Goal: Task Accomplishment & Management: Use online tool/utility

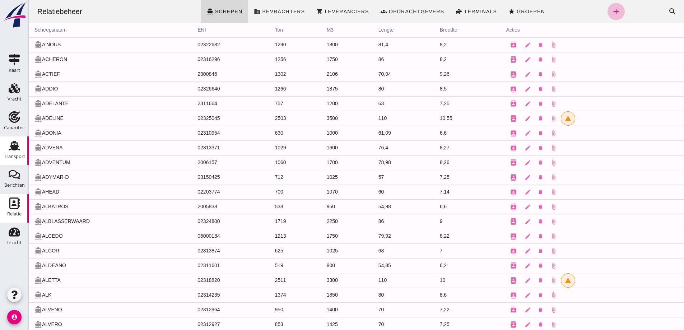
click at [14, 156] on div "Transport" at bounding box center [14, 156] width 21 height 5
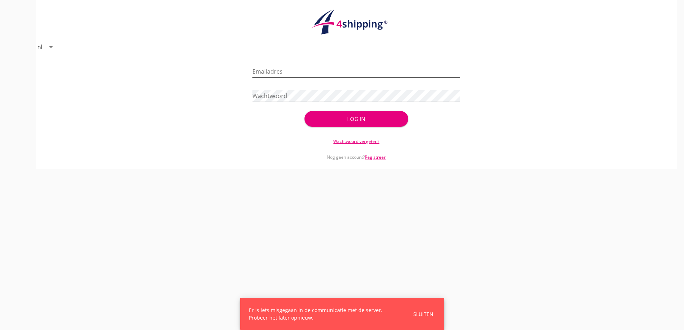
click at [261, 73] on input "Emailadres" at bounding box center [357, 71] width 208 height 11
type input "[EMAIL_ADDRESS][DOMAIN_NAME]"
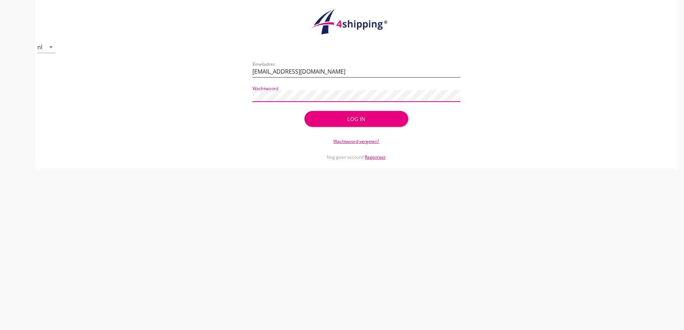
click at [305, 111] on button "Log in" at bounding box center [357, 119] width 104 height 16
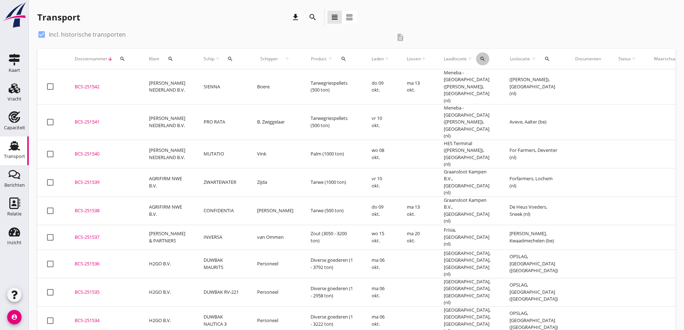
click at [480, 57] on icon "search" at bounding box center [483, 59] width 6 height 6
click at [504, 84] on input "text" at bounding box center [515, 79] width 75 height 11
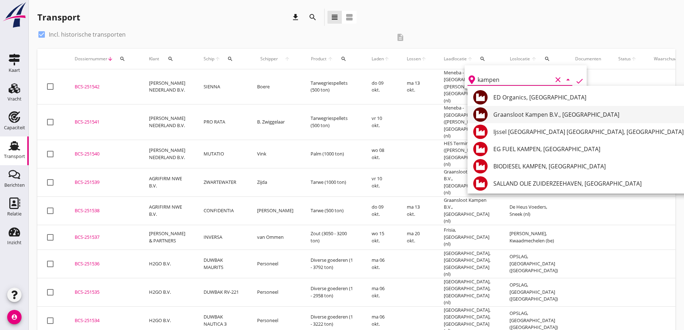
click at [528, 114] on div "Graansloot Kampen B.V., [GEOGRAPHIC_DATA]" at bounding box center [589, 114] width 190 height 9
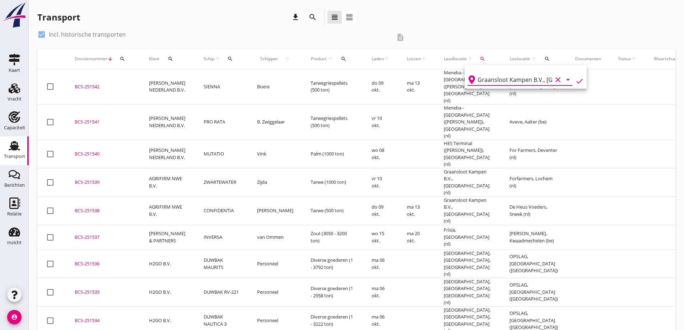
drag, startPoint x: 573, startPoint y: 79, endPoint x: 566, endPoint y: 74, distance: 8.7
click at [576, 79] on icon "check" at bounding box center [580, 81] width 9 height 9
type input "Graansloot Kampen B.V."
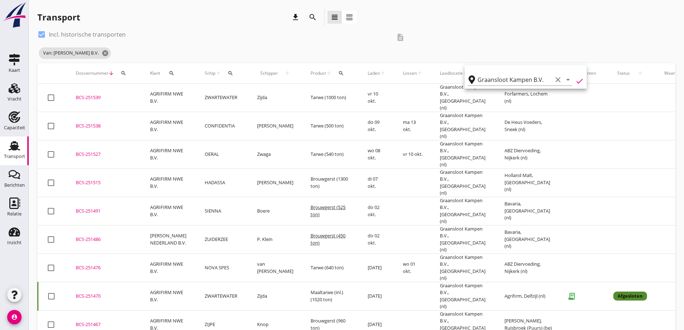
click at [576, 81] on icon "check" at bounding box center [580, 81] width 9 height 9
click at [571, 108] on td at bounding box center [583, 98] width 43 height 28
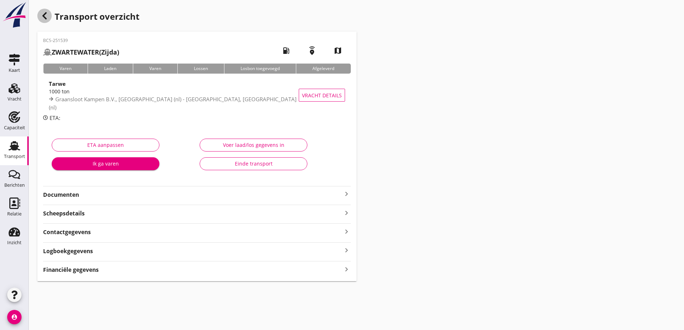
click at [44, 18] on icon "button" at bounding box center [44, 15] width 9 height 9
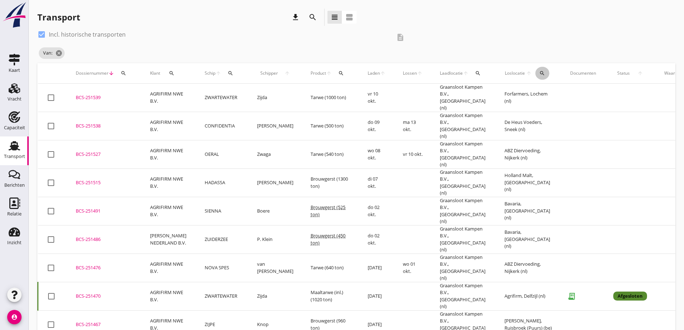
click at [536, 74] on div "search" at bounding box center [543, 73] width 14 height 6
click at [594, 89] on input "text" at bounding box center [574, 93] width 75 height 11
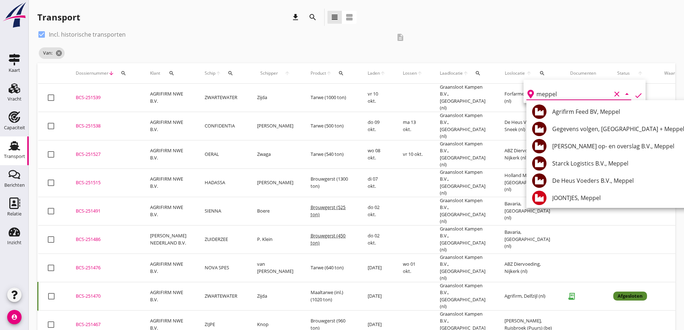
click at [636, 96] on div "meppel clear arrow_drop_down check" at bounding box center [585, 91] width 122 height 23
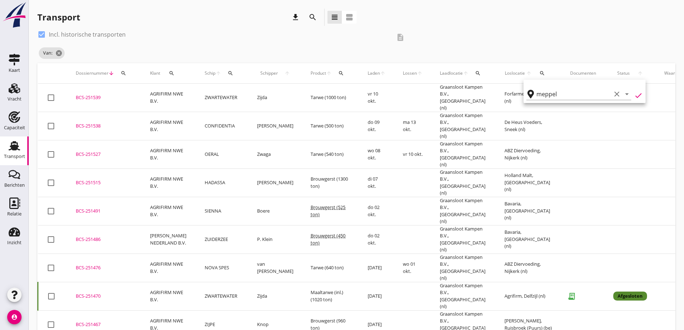
click at [635, 97] on icon "check" at bounding box center [639, 95] width 9 height 9
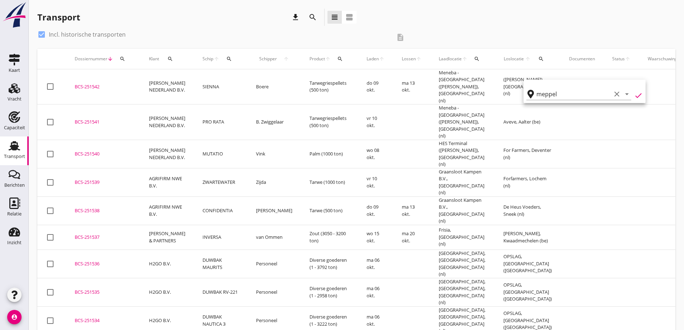
click at [635, 97] on icon "check" at bounding box center [639, 95] width 9 height 9
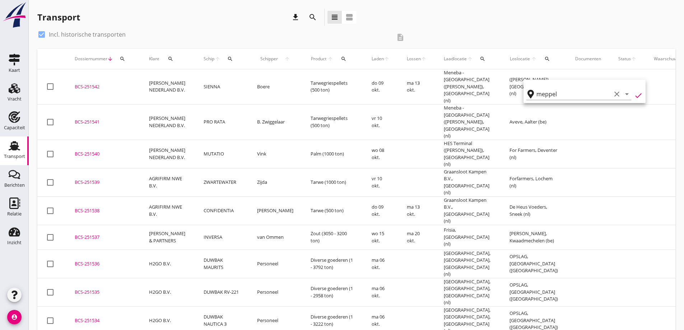
click at [635, 94] on icon "check" at bounding box center [639, 95] width 9 height 9
click at [635, 97] on icon "check" at bounding box center [639, 95] width 9 height 9
click at [594, 93] on input "meppel" at bounding box center [574, 93] width 75 height 11
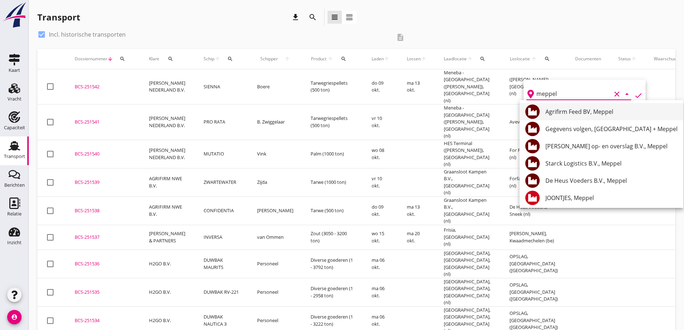
click at [592, 109] on div "Agrifirm Feed BV, Meppel" at bounding box center [612, 111] width 132 height 9
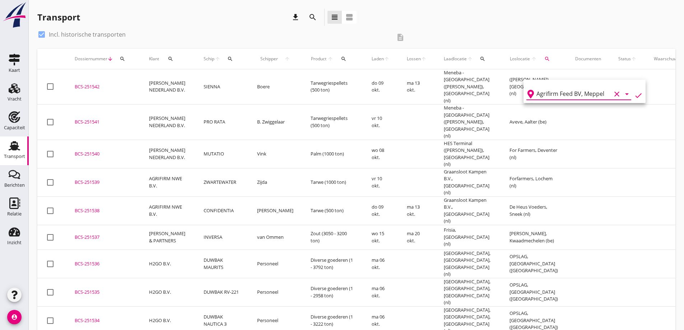
click at [635, 94] on icon "check" at bounding box center [639, 95] width 9 height 9
type input "Agrifirm Feed BV"
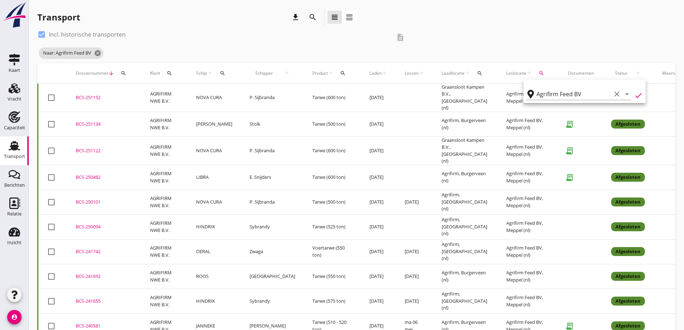
click at [463, 34] on div "check_box Incl. historische transporten description Naar: Agrifirm Feed BV canc…" at bounding box center [356, 46] width 638 height 34
click at [326, 97] on td "Tarwe (600 ton)" at bounding box center [332, 98] width 57 height 28
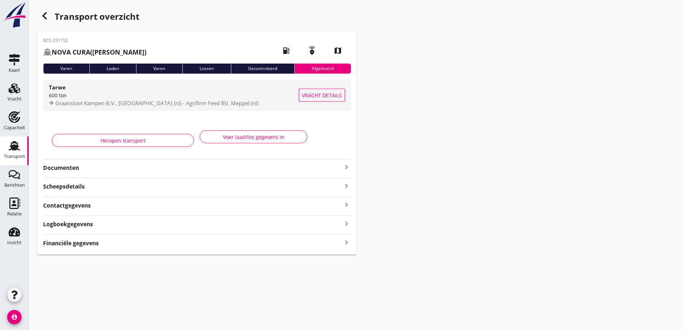
click at [313, 97] on span "Vracht details" at bounding box center [322, 96] width 40 height 8
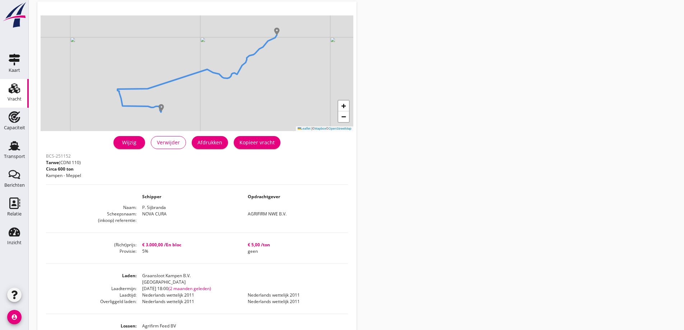
scroll to position [72, 0]
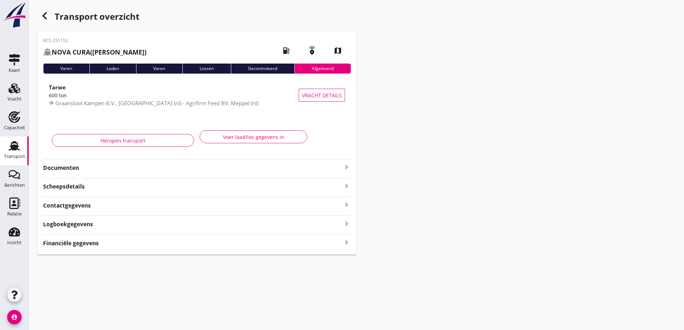
click at [14, 155] on div "Transport" at bounding box center [14, 156] width 21 height 5
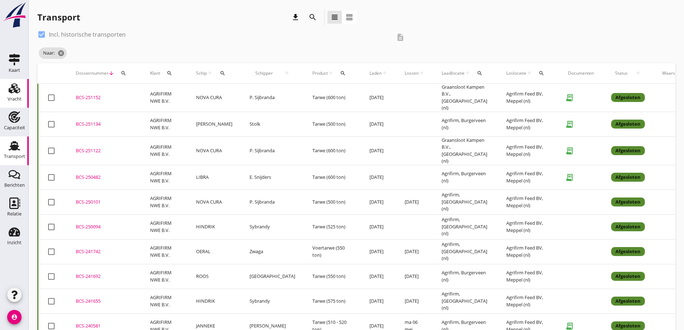
click at [13, 92] on icon "Vracht" at bounding box center [14, 88] width 11 height 11
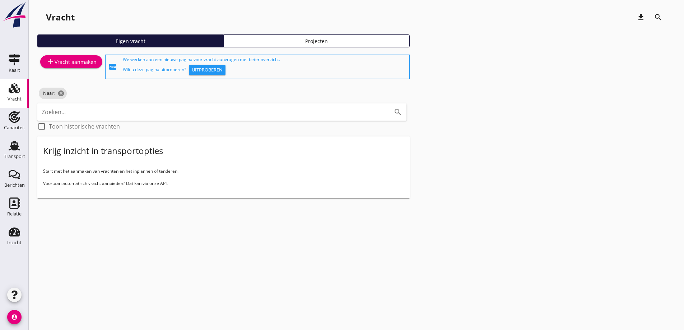
click at [88, 69] on div "add Vracht aanmaken" at bounding box center [71, 66] width 68 height 27
click at [88, 63] on div "add Vracht aanmaken" at bounding box center [71, 61] width 51 height 9
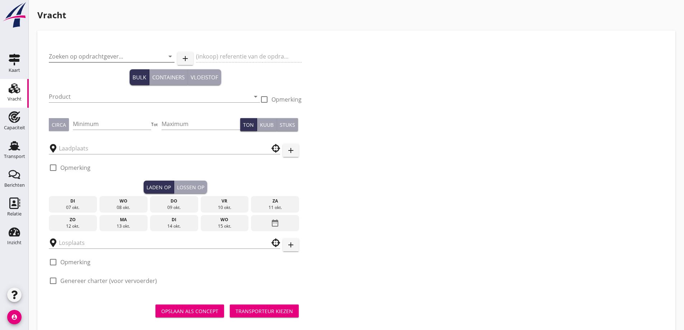
click at [90, 57] on input "Zoeken op opdrachtgever..." at bounding box center [102, 56] width 106 height 11
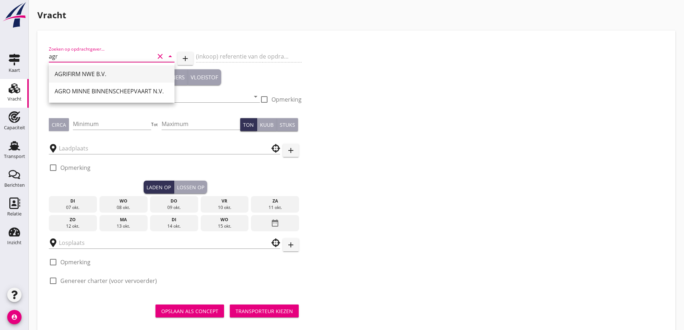
click at [92, 76] on div "AGRIFIRM NWE B.V." at bounding box center [112, 74] width 114 height 9
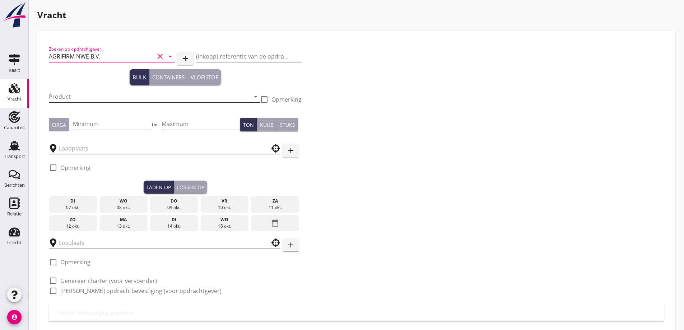
type input "AGRIFIRM NWE B.V."
click at [84, 99] on input "Product" at bounding box center [149, 96] width 201 height 11
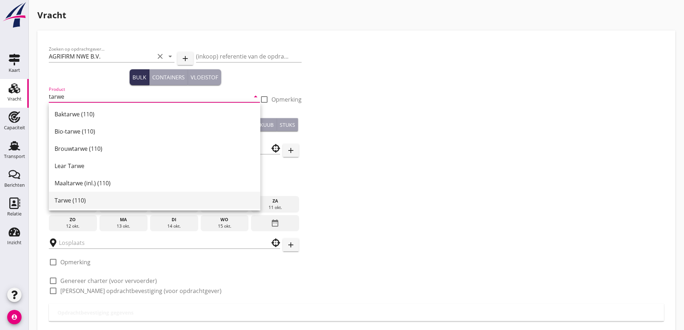
click at [71, 205] on div "Tarwe (110)" at bounding box center [155, 200] width 200 height 17
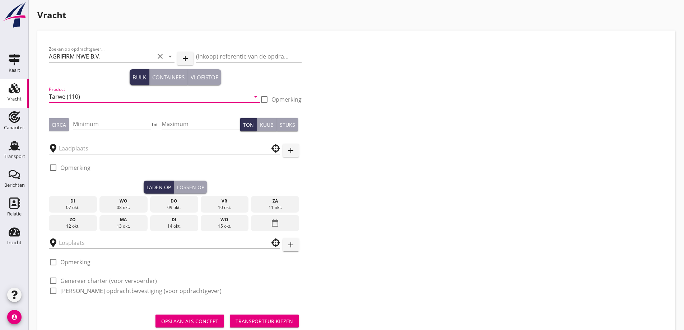
type input "Tarwe (110)"
click at [56, 126] on div "Circa" at bounding box center [59, 125] width 14 height 8
click at [99, 122] on input "Minimum" at bounding box center [112, 123] width 79 height 11
type input "600"
type button "per_ton"
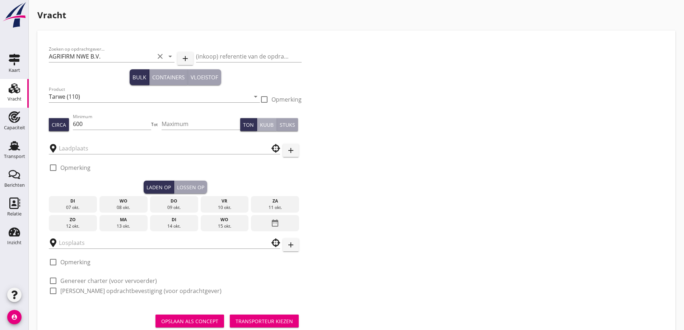
type button "per_cubic_meter"
click at [119, 144] on input "text" at bounding box center [159, 148] width 201 height 11
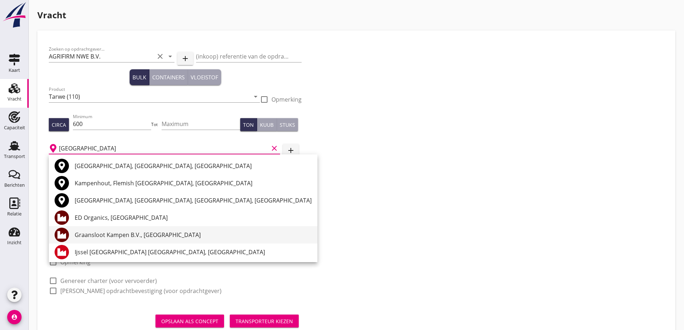
click at [126, 236] on div "Graansloot Kampen B.V., [GEOGRAPHIC_DATA]" at bounding box center [193, 235] width 237 height 9
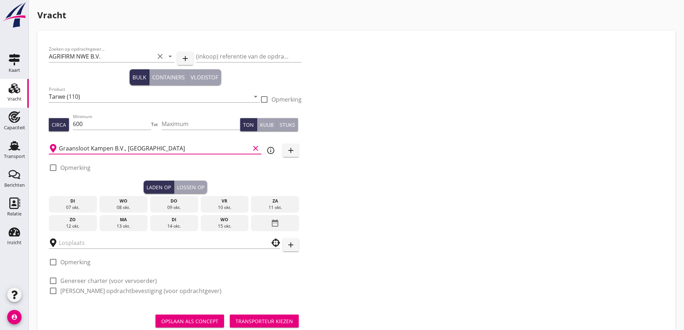
type input "Graansloot Kampen B.V., [GEOGRAPHIC_DATA]"
click at [81, 166] on label "Opmerking" at bounding box center [75, 167] width 30 height 7
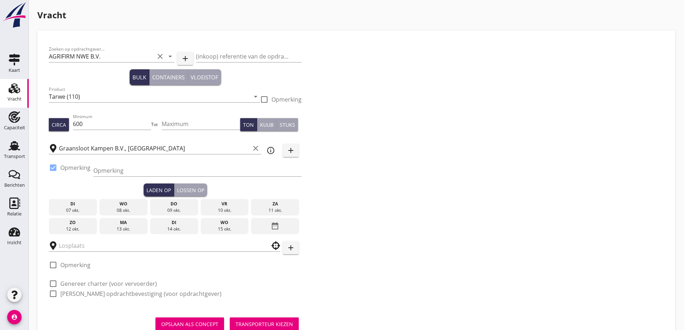
click at [81, 166] on label "Opmerking" at bounding box center [75, 167] width 30 height 7
checkbox input "false"
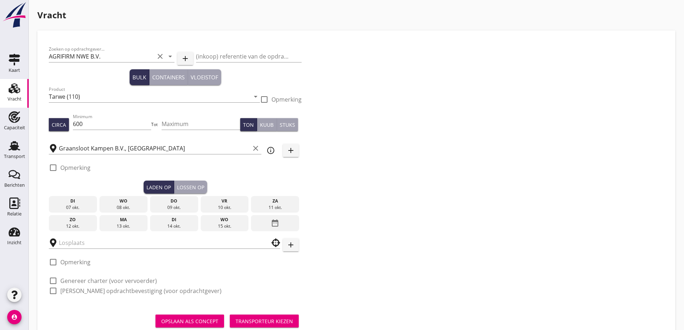
drag, startPoint x: 191, startPoint y: 204, endPoint x: 172, endPoint y: 196, distance: 20.8
click at [191, 204] on div "[DATE]" at bounding box center [174, 204] width 48 height 17
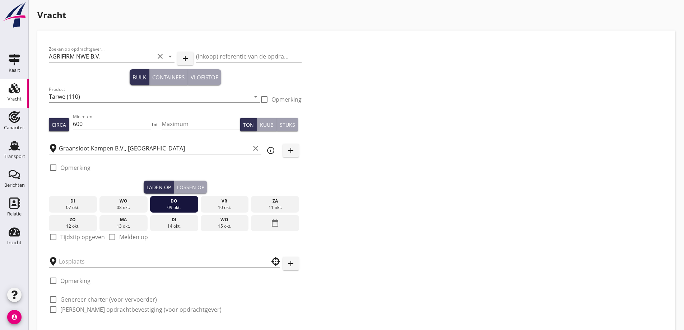
click at [80, 241] on div "check_box_outline_blank Tijdstip opgeven" at bounding box center [77, 241] width 56 height 17
click at [80, 240] on label "Tijdstip opgeven" at bounding box center [82, 237] width 45 height 7
checkbox input "true"
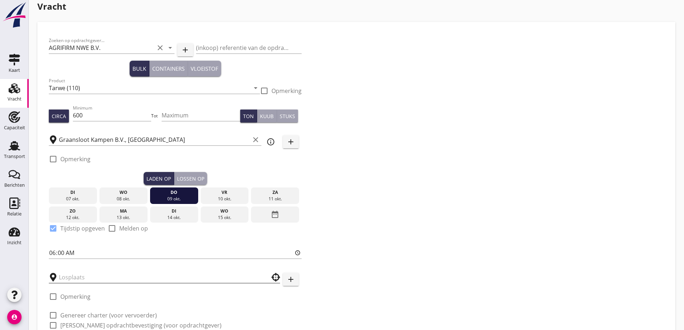
scroll to position [66, 0]
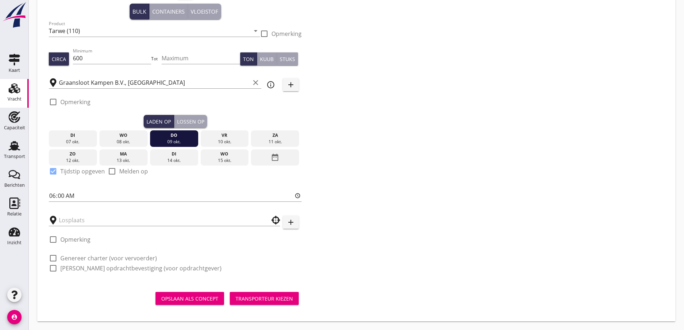
click at [85, 265] on label "[PERSON_NAME] opdrachtbevestiging (voor opdrachtgever)" at bounding box center [140, 268] width 161 height 7
checkbox input "true"
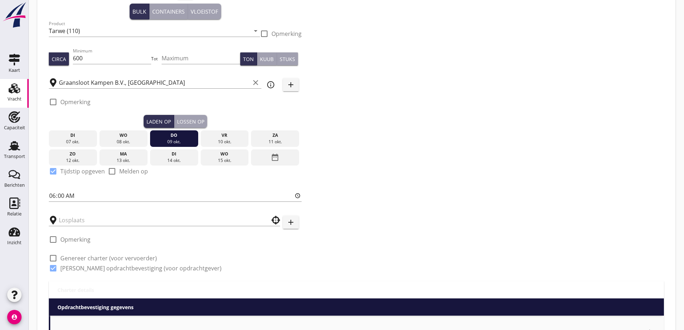
click at [83, 257] on label "Genereer charter (voor vervoerder)" at bounding box center [108, 258] width 97 height 7
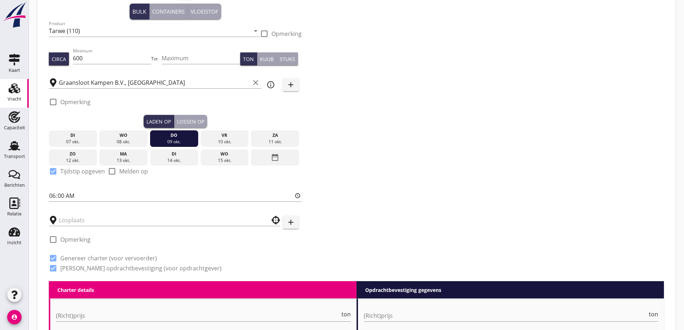
click at [86, 258] on label "Genereer charter (voor vervoerder)" at bounding box center [108, 258] width 97 height 7
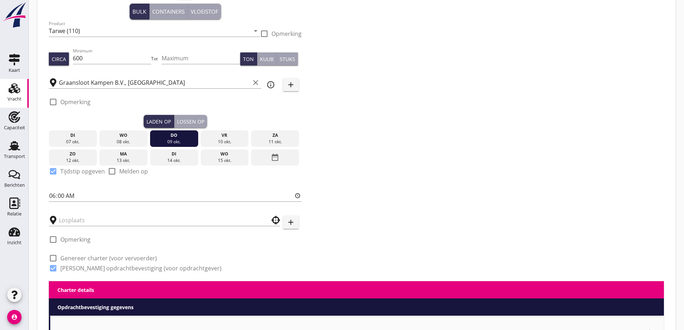
drag, startPoint x: 86, startPoint y: 258, endPoint x: 172, endPoint y: 263, distance: 86.4
click at [86, 258] on label "Genereer charter (voor vervoerder)" at bounding box center [108, 258] width 97 height 7
checkbox input "true"
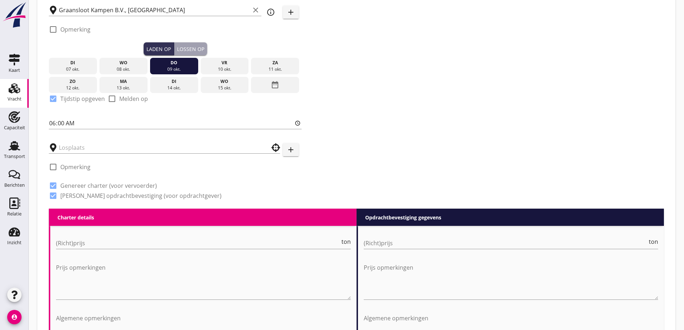
scroll to position [138, 0]
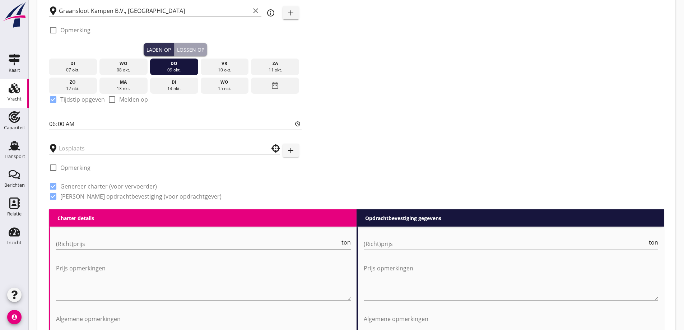
click at [110, 247] on input "(Richt)prijs" at bounding box center [198, 243] width 284 height 11
type input "2750"
click at [415, 234] on div "(Richt)prijs ton" at bounding box center [511, 244] width 295 height 24
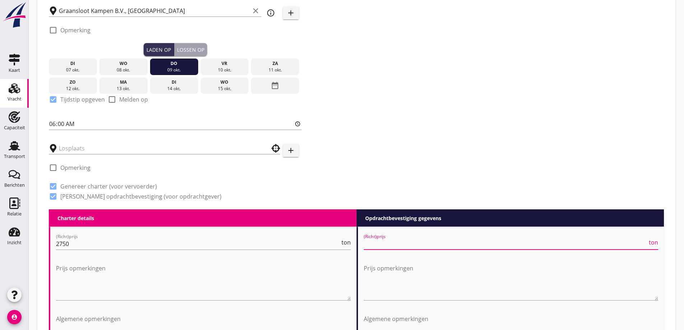
click at [418, 245] on input "(Richt)prijs" at bounding box center [506, 243] width 284 height 11
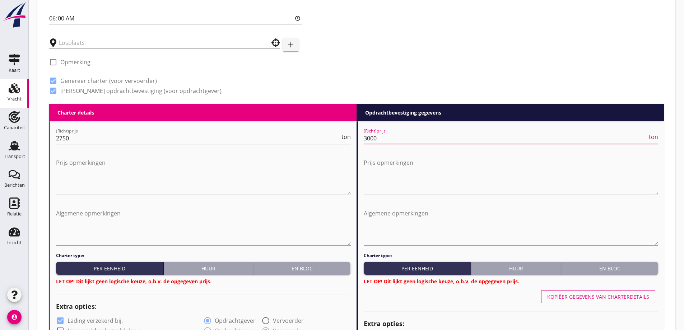
scroll to position [317, 0]
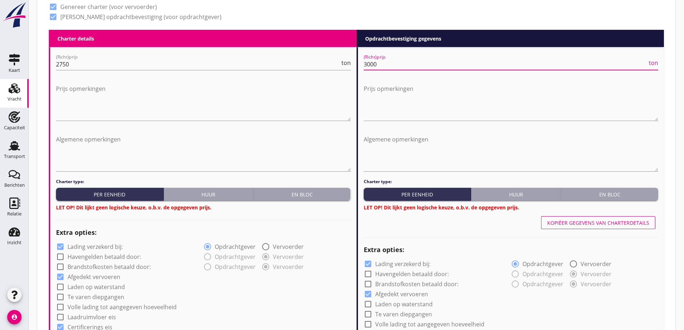
type input "3000"
click at [282, 192] on div "En bloc" at bounding box center [302, 195] width 91 height 8
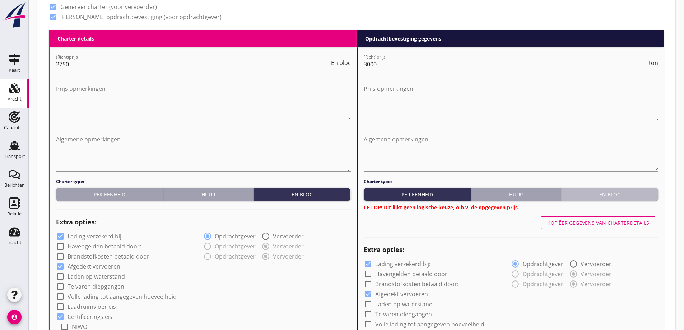
click at [583, 191] on div "En bloc" at bounding box center [609, 195] width 91 height 8
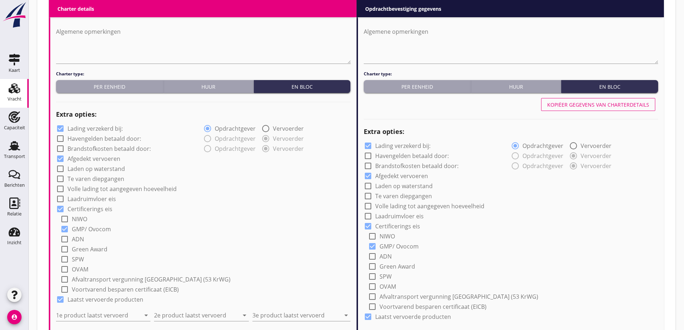
scroll to position [533, 0]
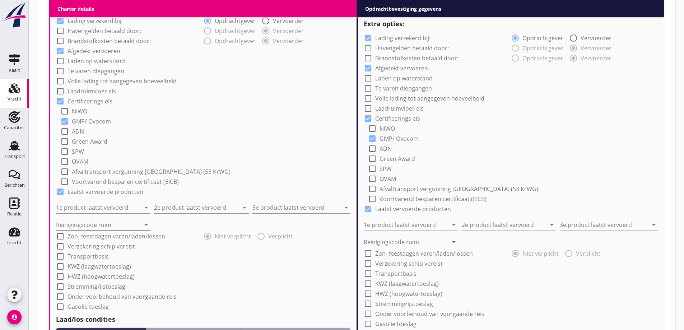
click at [102, 223] on input "Reinigingscode ruim" at bounding box center [98, 224] width 84 height 11
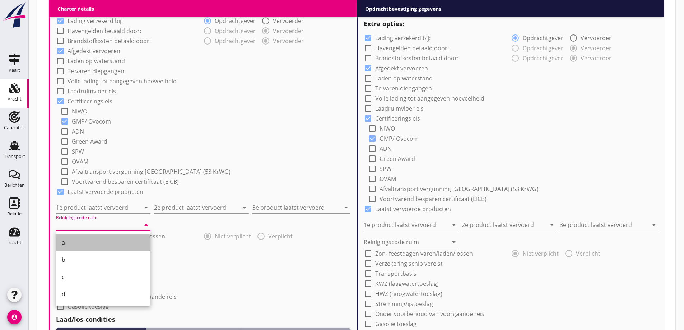
click at [94, 240] on div "a" at bounding box center [103, 242] width 83 height 9
type input "a"
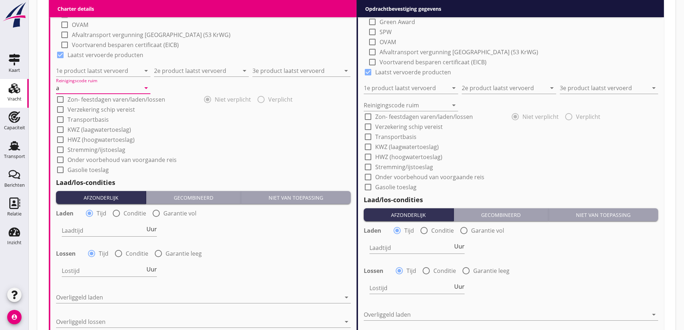
scroll to position [677, 0]
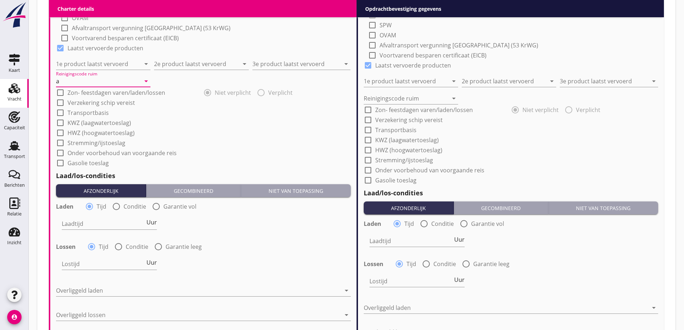
click at [133, 203] on label "Conditie" at bounding box center [135, 206] width 23 height 7
radio input "false"
radio input "true"
click at [124, 245] on div "radio_button_unchecked Conditie" at bounding box center [131, 247] width 34 height 9
click at [130, 247] on label "Conditie" at bounding box center [137, 246] width 23 height 7
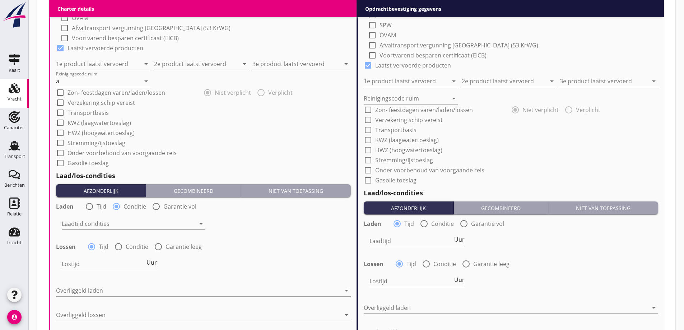
radio input "false"
radio input "true"
click at [134, 220] on div at bounding box center [129, 223] width 134 height 11
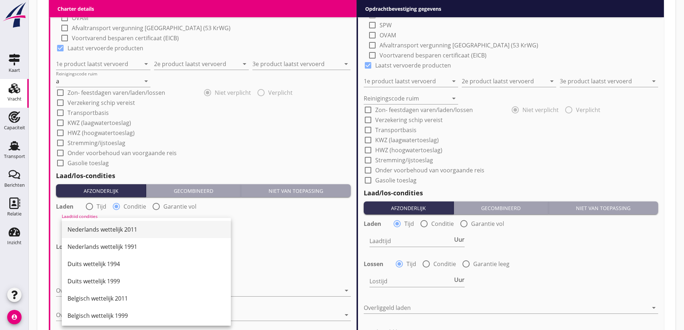
click at [133, 229] on div "Nederlands wettelijk 2011" at bounding box center [147, 229] width 158 height 9
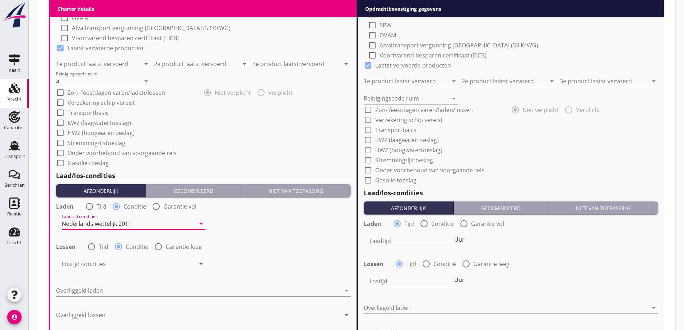
click at [139, 264] on div at bounding box center [129, 263] width 134 height 11
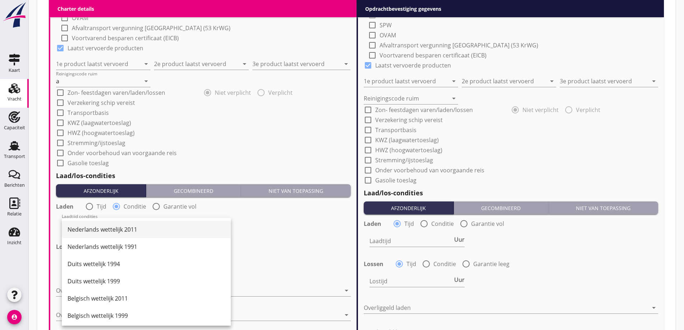
click at [131, 237] on div "Nederlands wettelijk 2011" at bounding box center [147, 229] width 158 height 17
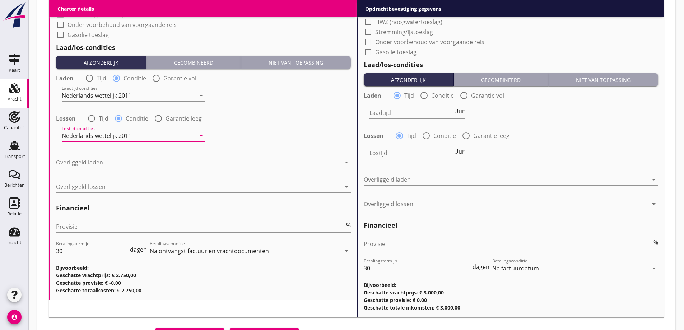
scroll to position [820, 0]
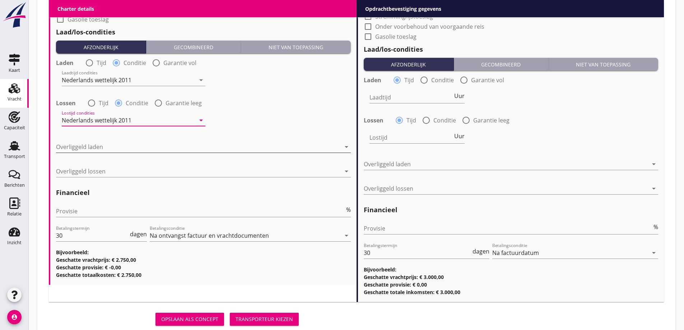
click at [110, 149] on div at bounding box center [198, 146] width 285 height 11
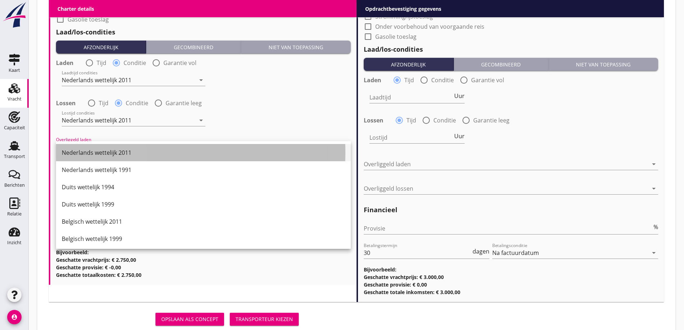
click at [112, 152] on div "Nederlands wettelijk 2011" at bounding box center [203, 152] width 283 height 9
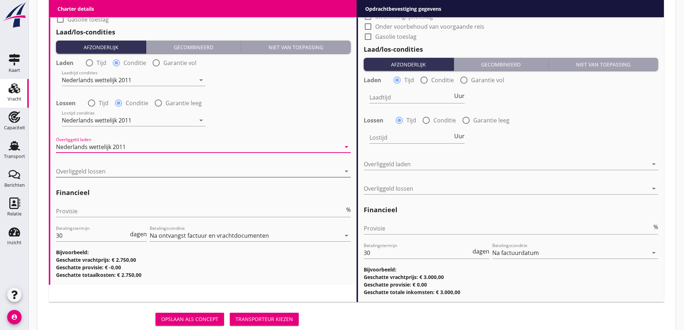
click at [116, 175] on div at bounding box center [198, 171] width 285 height 11
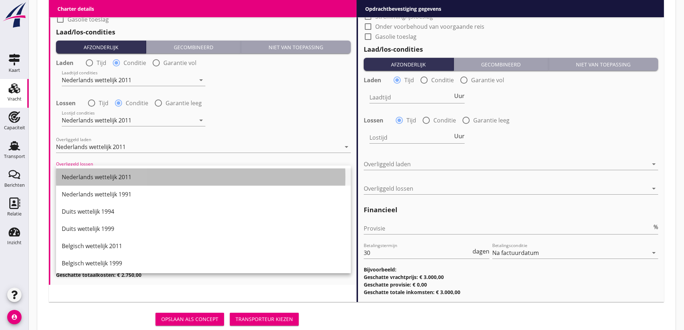
click at [115, 174] on div "Nederlands wettelijk 2011" at bounding box center [203, 177] width 283 height 9
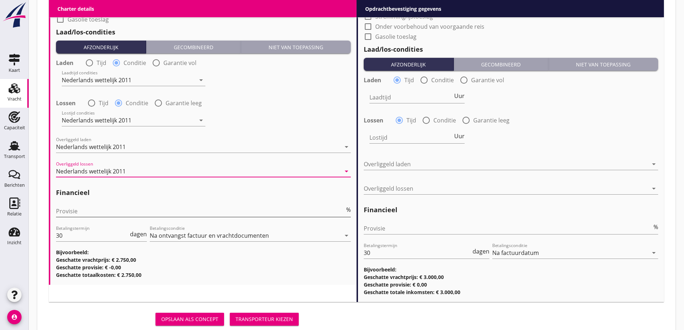
click at [103, 211] on input "Provisie" at bounding box center [200, 211] width 289 height 11
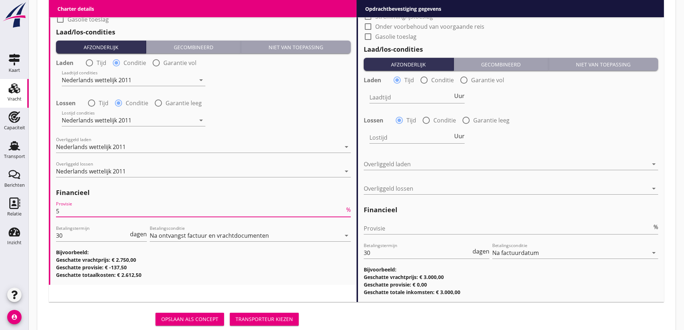
type input "5"
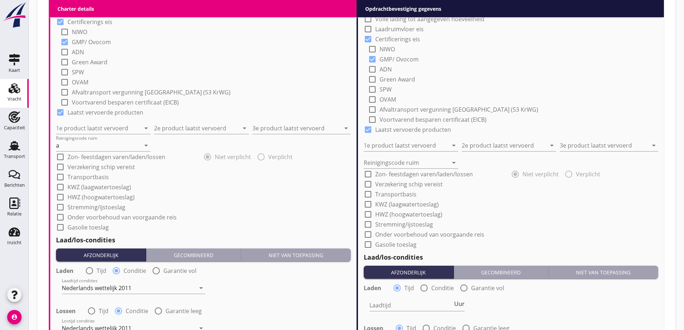
scroll to position [554, 0]
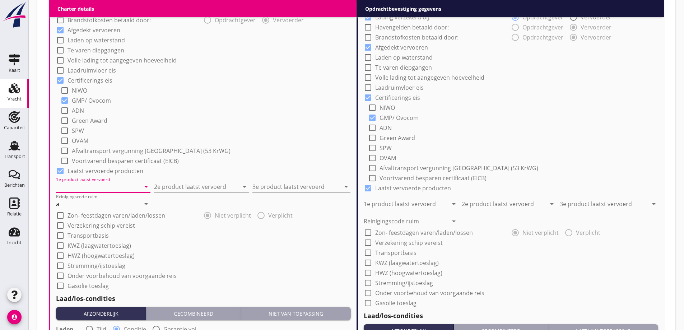
click at [106, 183] on input "1e product laatst vervoerd" at bounding box center [98, 186] width 84 height 11
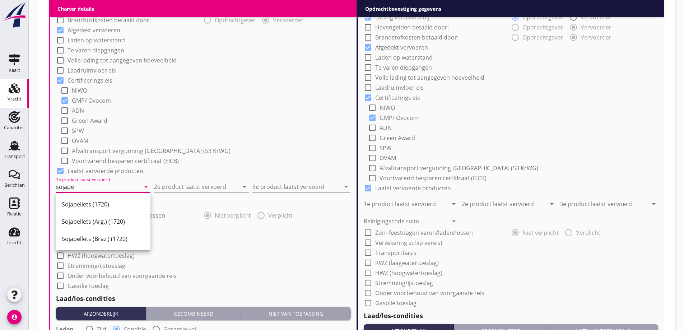
click at [100, 201] on div "Sojapellets (1720)" at bounding box center [103, 204] width 83 height 9
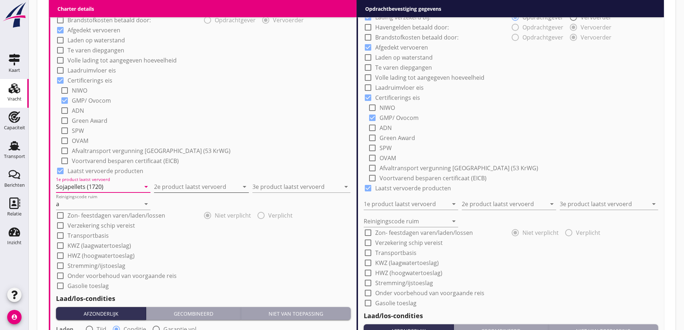
type input "Sojapellets (1720)"
click at [170, 188] on input "2e product laatst vervoerd" at bounding box center [196, 186] width 84 height 11
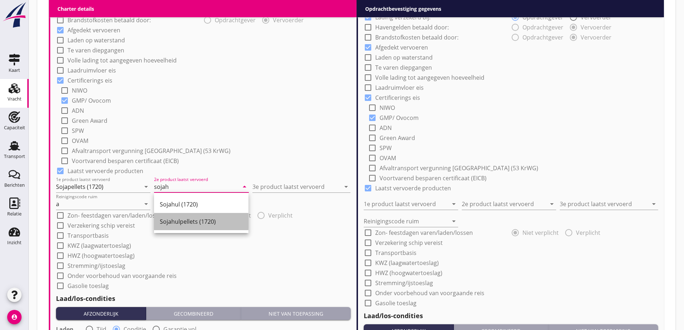
drag, startPoint x: 195, startPoint y: 225, endPoint x: 306, endPoint y: 192, distance: 116.1
click at [195, 226] on div "Sojahulpellets (1720)" at bounding box center [201, 221] width 83 height 9
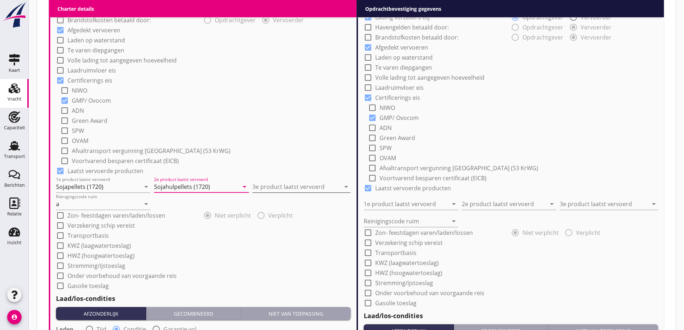
type input "Sojahulpellets (1720)"
click at [310, 191] on input "3e product laatst vervoerd" at bounding box center [297, 186] width 88 height 11
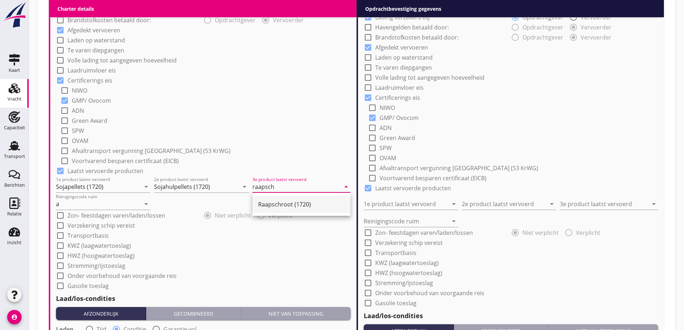
click at [316, 207] on div "Raapschroot (1720)" at bounding box center [301, 204] width 87 height 9
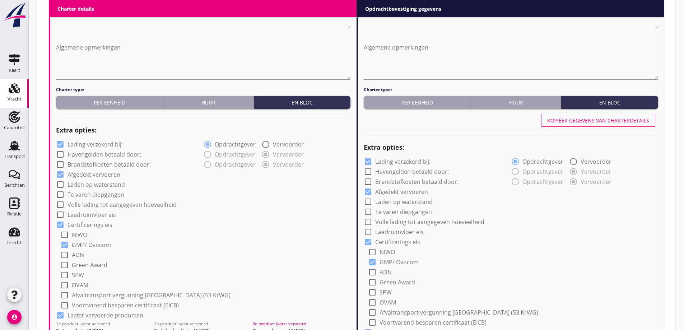
scroll to position [374, 0]
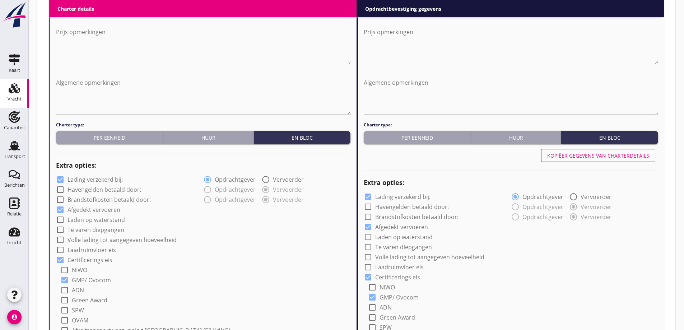
type input "Raapschroot (1720)"
click at [614, 161] on button "Kopiëer gegevens van charterdetails" at bounding box center [598, 155] width 114 height 13
type input "Sojapellets (1720)"
type input "Sojahulpellets (1720)"
type input "Raapschroot (1720)"
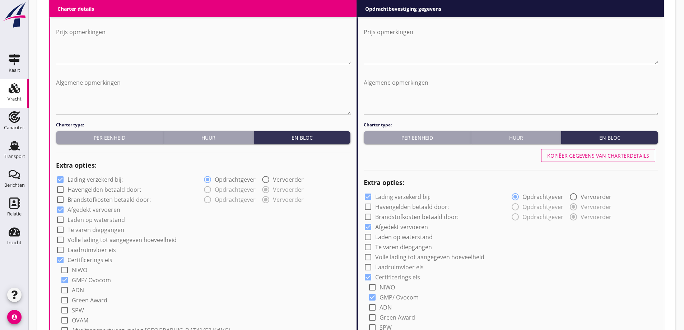
type input "a"
radio input "false"
radio input "true"
radio input "false"
radio input "true"
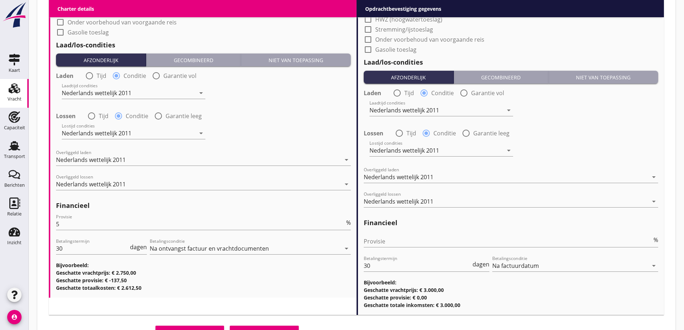
scroll to position [841, 0]
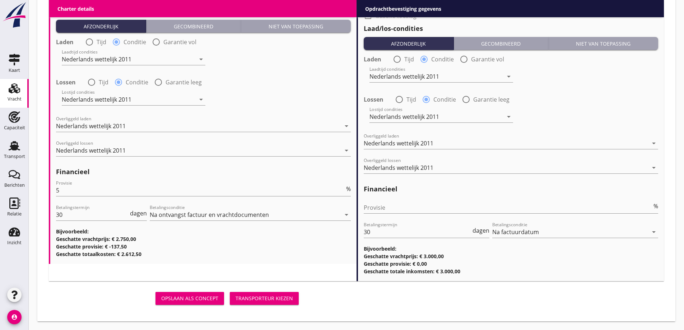
click at [274, 294] on button "Transporteur kiezen" at bounding box center [264, 298] width 69 height 13
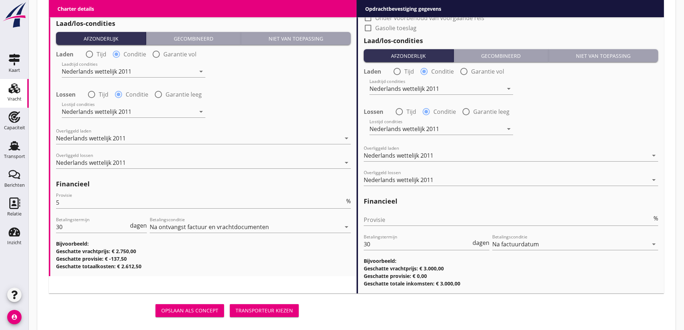
scroll to position [853, 0]
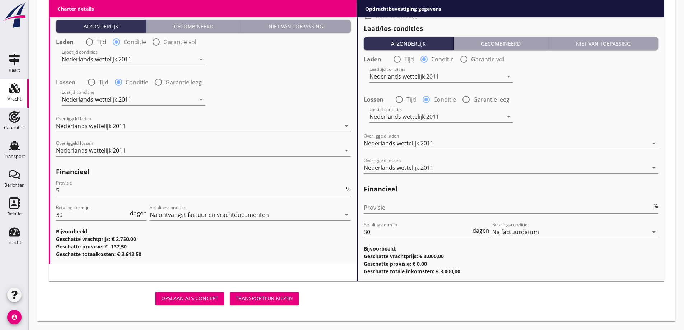
click at [256, 301] on div "Transporteur kiezen" at bounding box center [264, 299] width 57 height 8
click at [265, 301] on div "Transporteur kiezen" at bounding box center [264, 299] width 57 height 8
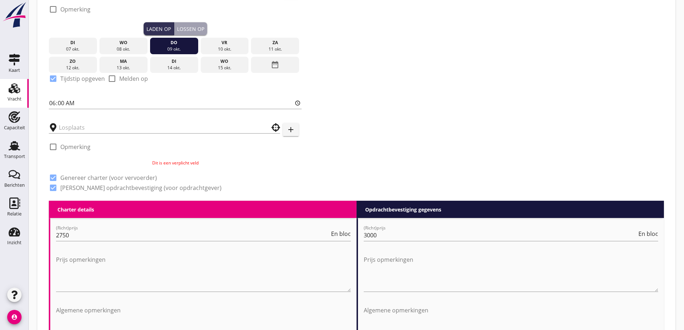
scroll to position [63, 0]
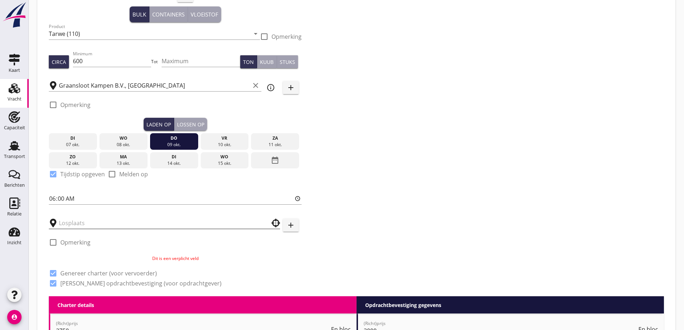
click at [78, 223] on input "text" at bounding box center [159, 222] width 201 height 11
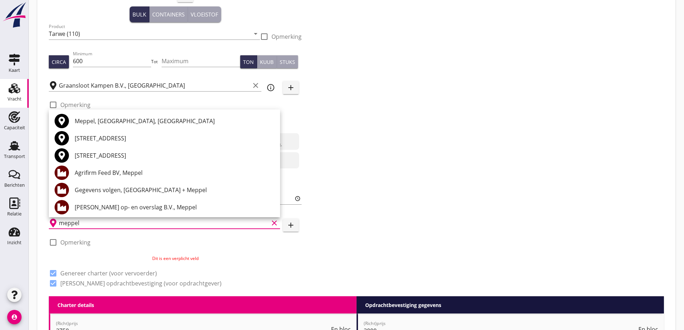
drag, startPoint x: 134, startPoint y: 176, endPoint x: 138, endPoint y: 176, distance: 4.0
click at [138, 177] on div "Agrifirm Feed BV, Meppel" at bounding box center [175, 173] width 200 height 9
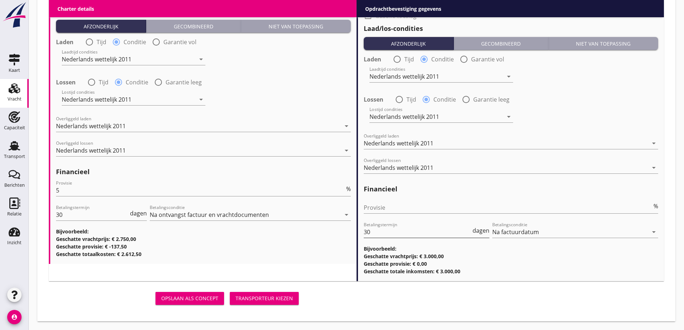
scroll to position [0, 0]
type input "Agrifirm Feed BV, Meppel"
click at [287, 305] on div "Opslaan als concept Transporteur kiezen" at bounding box center [175, 298] width 253 height 17
click at [283, 301] on div "Transporteur kiezen" at bounding box center [264, 299] width 57 height 8
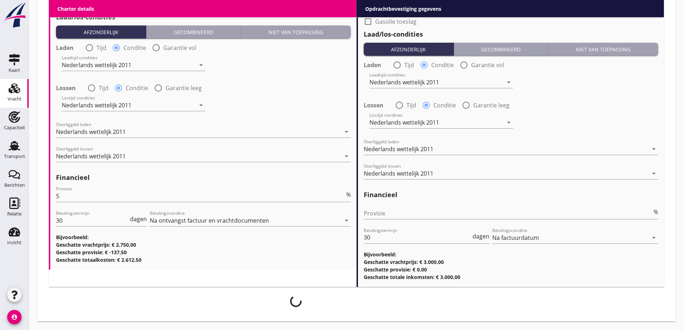
scroll to position [835, 0]
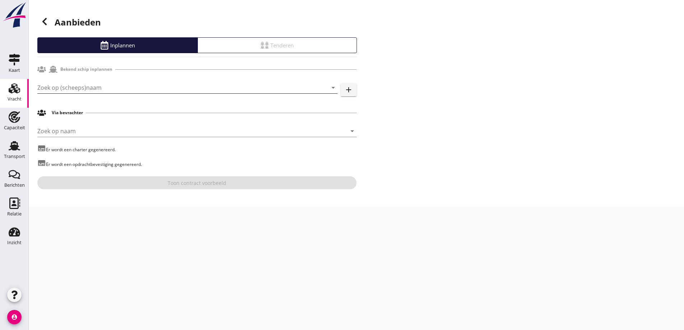
click at [104, 85] on input "Zoek op (scheeps)naam" at bounding box center [177, 87] width 280 height 11
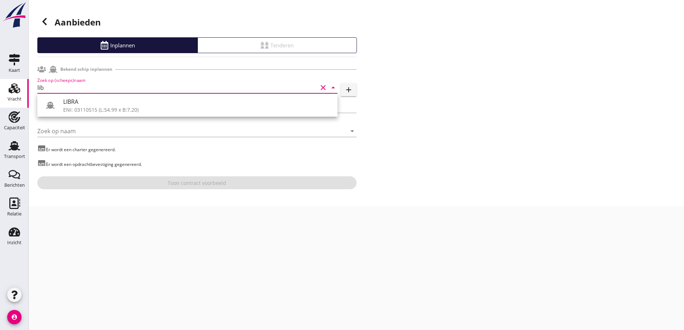
click at [136, 117] on div "Via bevrachter" at bounding box center [196, 113] width 319 height 14
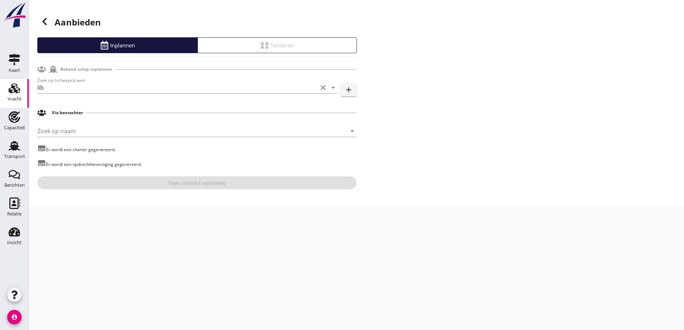
click at [135, 107] on div "Via bevrachter" at bounding box center [196, 113] width 319 height 14
click at [110, 91] on input "lib" at bounding box center [177, 87] width 280 height 11
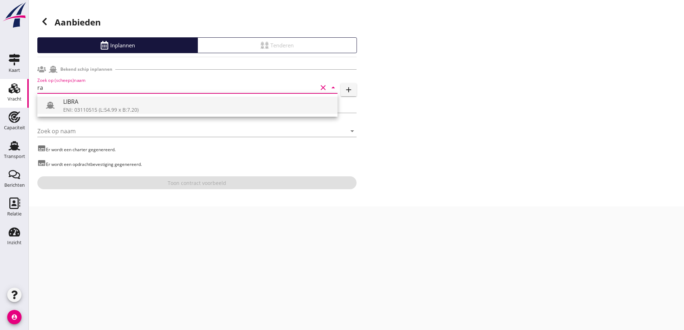
click at [111, 105] on div "LIBRA" at bounding box center [197, 101] width 269 height 9
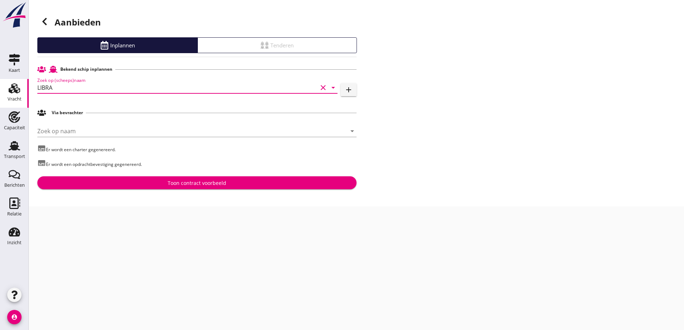
type input "LIBRA"
click at [149, 183] on div "Toon contract voorbeeld" at bounding box center [197, 183] width 308 height 8
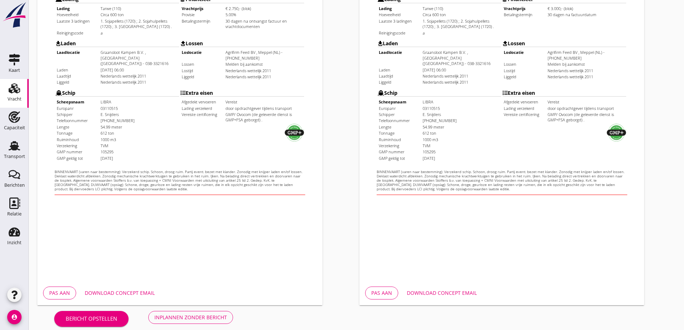
scroll to position [202, 0]
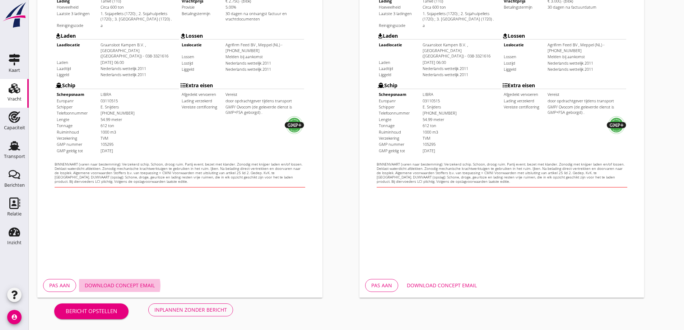
click at [131, 288] on div "Download concept email" at bounding box center [120, 286] width 70 height 8
click at [441, 283] on div "Download concept email" at bounding box center [442, 286] width 70 height 8
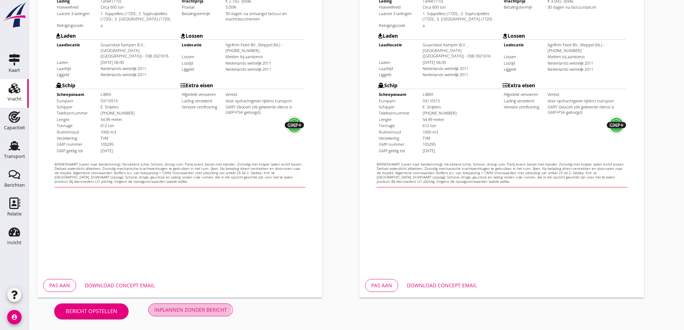
click at [162, 315] on button "Inplannen zonder bericht" at bounding box center [190, 310] width 85 height 13
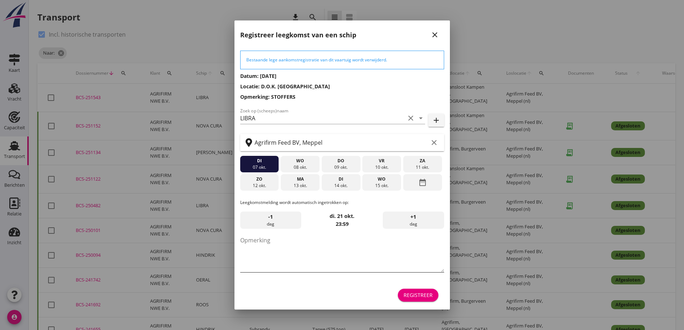
click at [300, 250] on textarea "Opmerking" at bounding box center [342, 254] width 204 height 38
type textarea "STOFFERS"
click at [266, 184] on div "12 okt." at bounding box center [259, 186] width 35 height 6
click at [310, 189] on div "13 okt." at bounding box center [300, 186] width 35 height 6
click at [430, 297] on div "Registreer" at bounding box center [418, 295] width 29 height 8
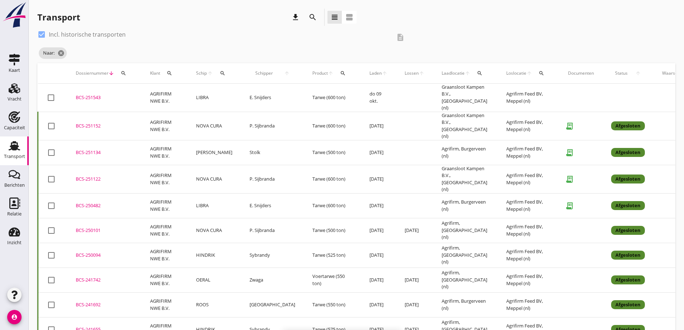
drag, startPoint x: 161, startPoint y: 93, endPoint x: 128, endPoint y: 97, distance: 33.7
click at [161, 93] on td "AGRIFIRM NWE B.V." at bounding box center [165, 98] width 46 height 28
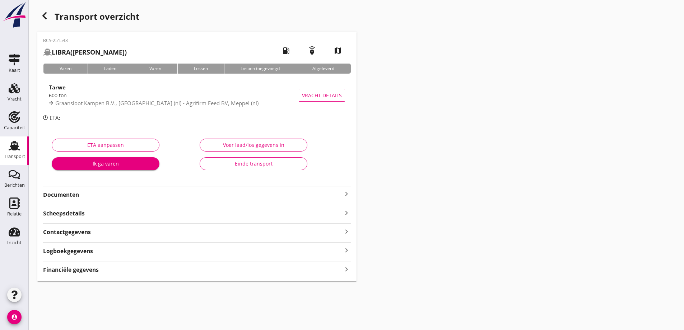
click at [79, 194] on strong "Documenten" at bounding box center [192, 195] width 299 height 8
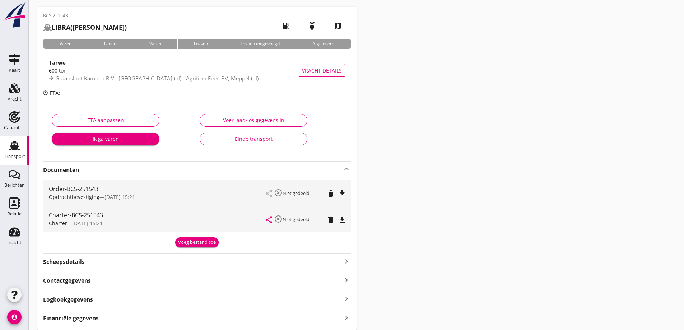
scroll to position [50, 0]
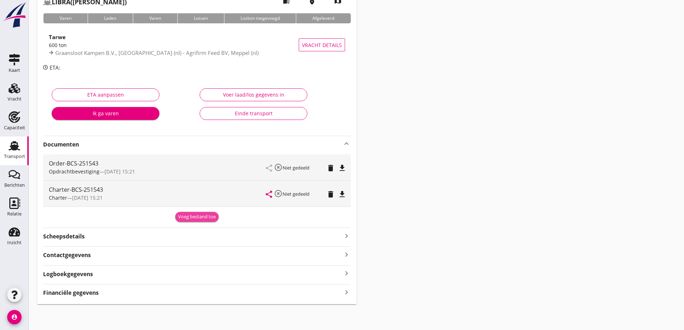
click at [204, 217] on div "Voeg bestand toe" at bounding box center [197, 216] width 38 height 7
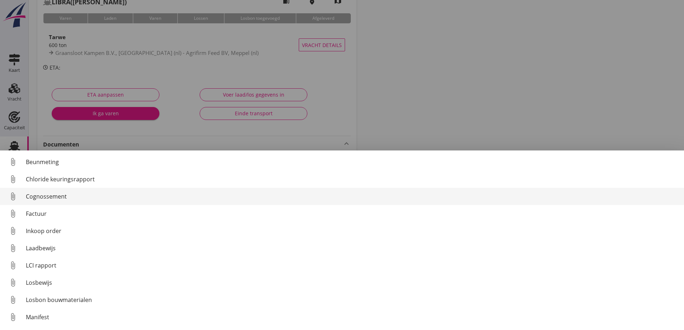
click at [48, 192] on link "attach_file Cognossement" at bounding box center [342, 196] width 684 height 17
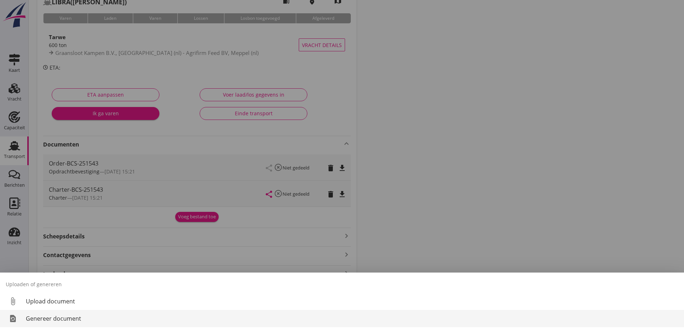
click at [47, 319] on div "Genereer document" at bounding box center [352, 318] width 653 height 9
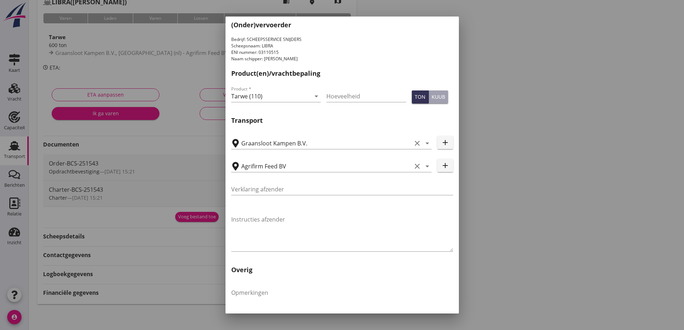
scroll to position [215, 0]
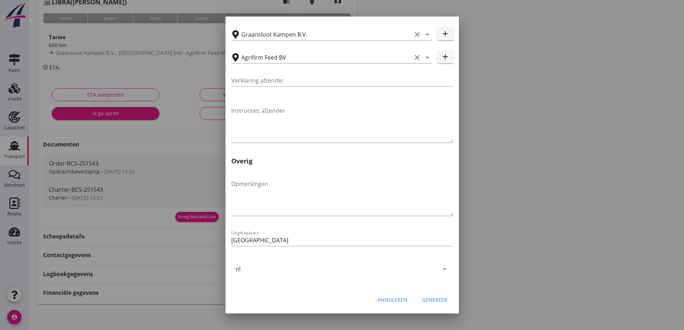
click at [436, 300] on div "Genereer" at bounding box center [435, 300] width 26 height 8
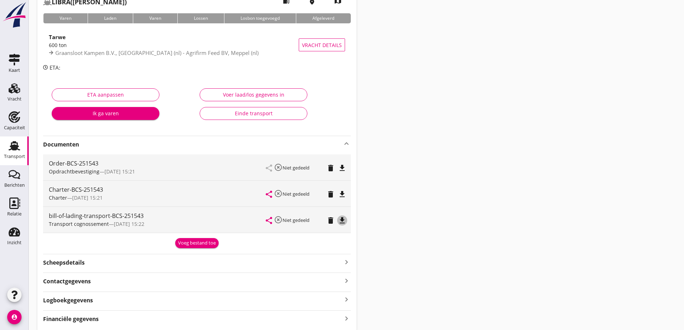
click at [345, 222] on icon "file_download" at bounding box center [342, 220] width 9 height 9
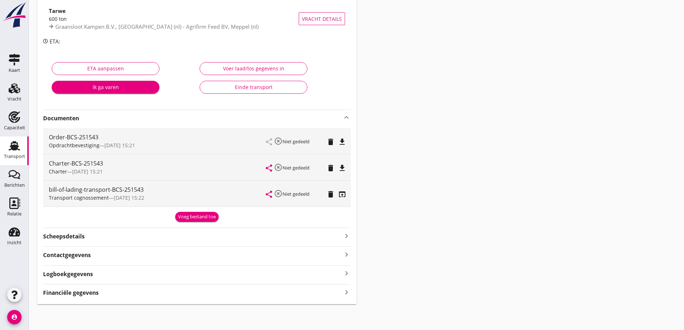
click at [99, 291] on div "Financiële gegevens keyboard_arrow_right" at bounding box center [197, 292] width 308 height 10
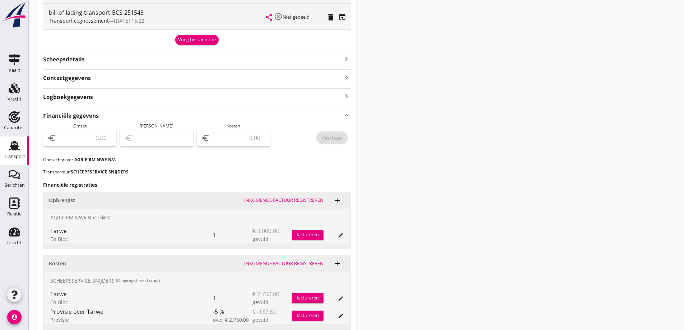
scroll to position [313, 0]
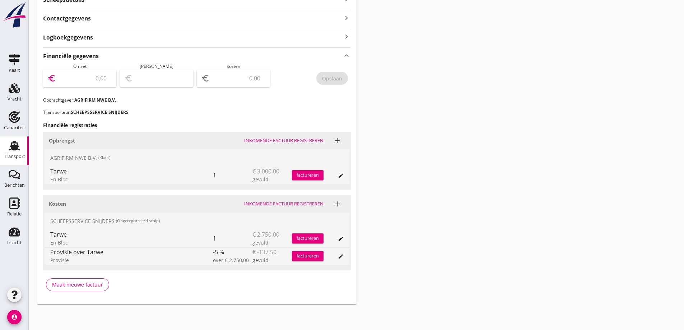
click at [71, 80] on input "number" at bounding box center [84, 78] width 55 height 11
type input "3000"
click at [248, 75] on input "number" at bounding box center [238, 78] width 55 height 11
type input "2998.00"
type input "2"
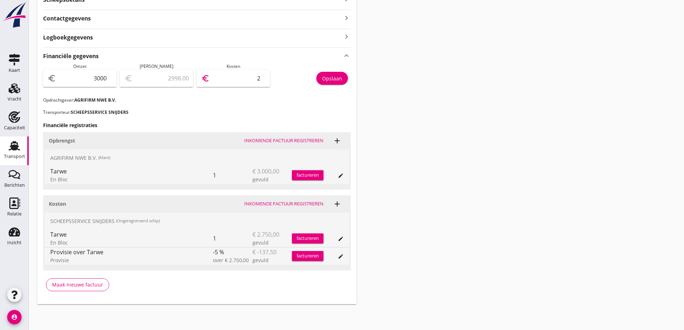
type input "2974.00"
type input "26"
type input "2732.00"
type input "268"
type input "319.00"
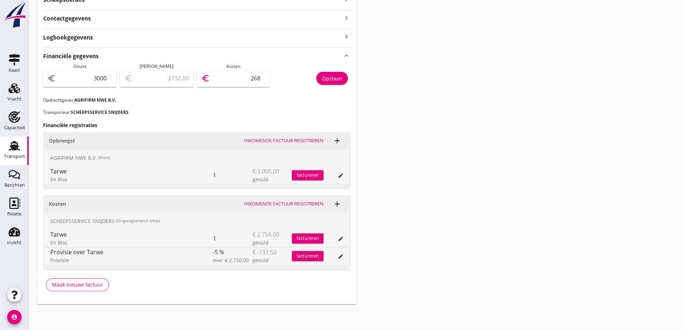
type input "2681"
type input "318.80"
type input "2681.2"
type input "318.75"
type input "2681.25"
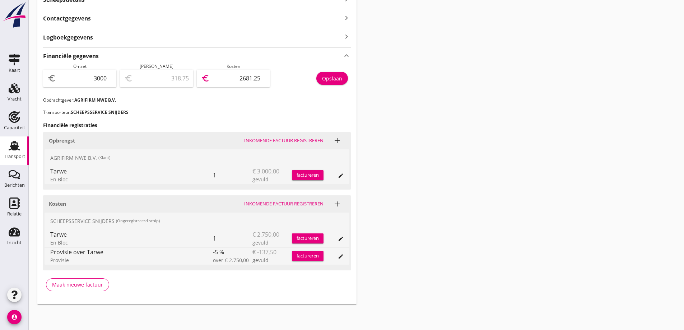
click at [247, 119] on div "Financiële gegevens keyboard_arrow_up Omzet euro 3000 Marge euro 318.75 Kosten …" at bounding box center [197, 171] width 308 height 249
click at [326, 83] on button "Opslaan" at bounding box center [333, 78] width 32 height 13
click at [238, 97] on div "euro 2681.25" at bounding box center [233, 83] width 73 height 27
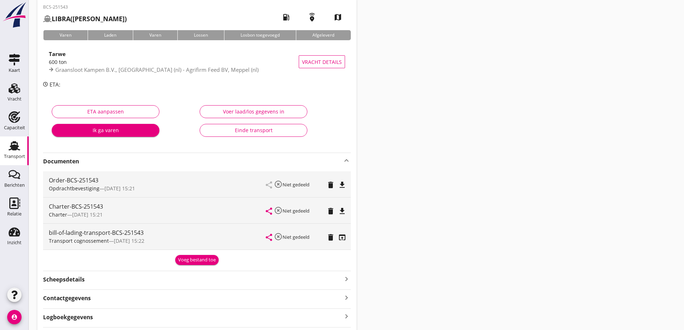
scroll to position [0, 0]
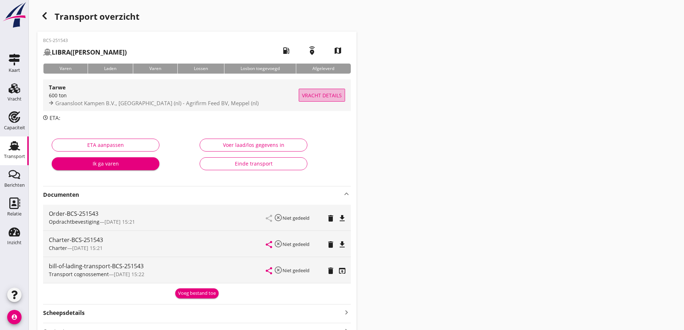
click at [329, 93] on span "Vracht details" at bounding box center [322, 96] width 40 height 8
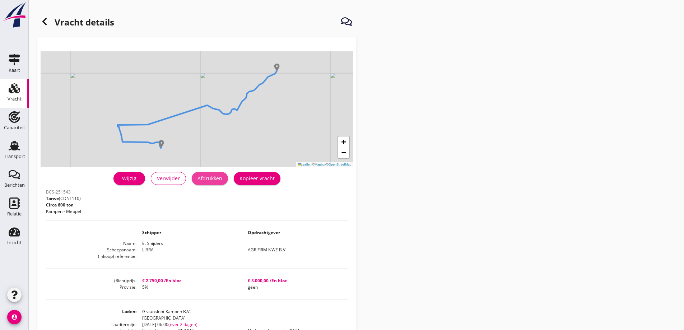
click at [218, 179] on div "Afdrukken" at bounding box center [210, 179] width 25 height 8
click at [220, 179] on div "Afdrukken" at bounding box center [210, 179] width 25 height 8
click at [641, 130] on div "Vracht details + − Leaflet | © Mapbox © OpenStreetMap warning Het transport hee…" at bounding box center [357, 252] width 656 height 504
click at [47, 21] on icon at bounding box center [44, 21] width 9 height 9
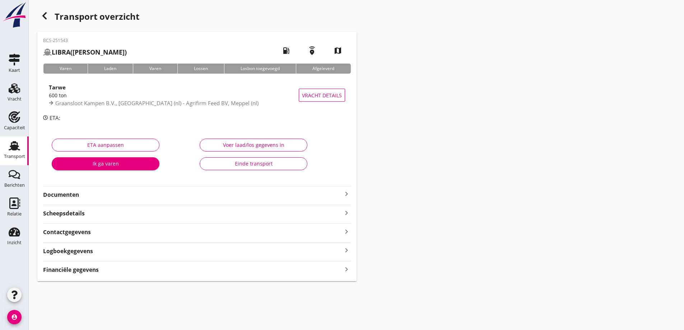
click at [10, 149] on use at bounding box center [14, 145] width 11 height 9
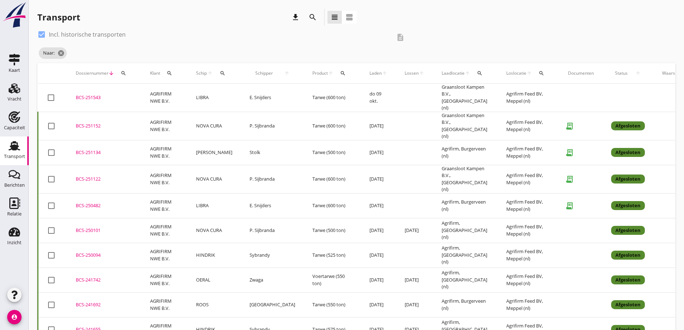
click at [59, 37] on label "Incl. historische transporten" at bounding box center [87, 34] width 77 height 7
checkbox input "false"
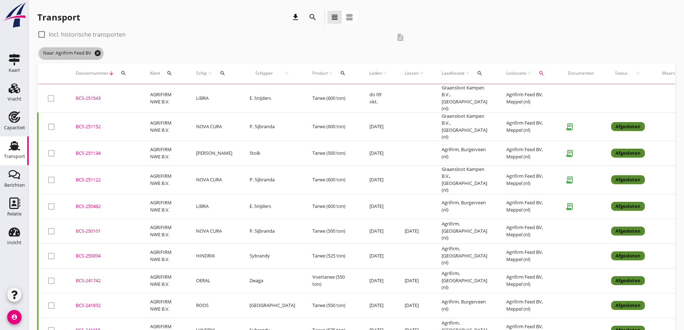
click at [101, 52] on icon "cancel" at bounding box center [97, 53] width 7 height 7
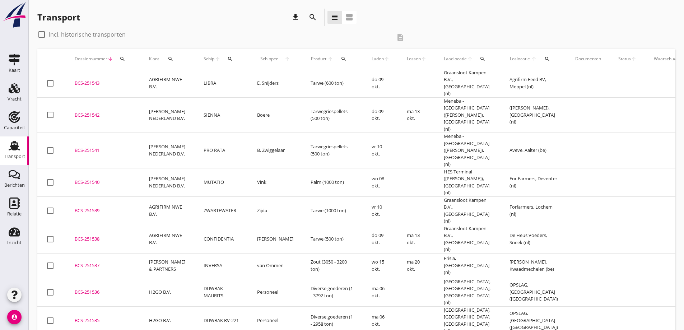
click at [121, 207] on div "BCS-251539" at bounding box center [103, 210] width 57 height 7
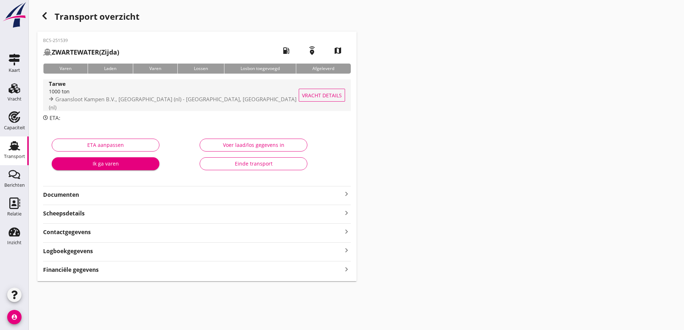
click at [343, 91] on button "Vracht details" at bounding box center [322, 95] width 46 height 13
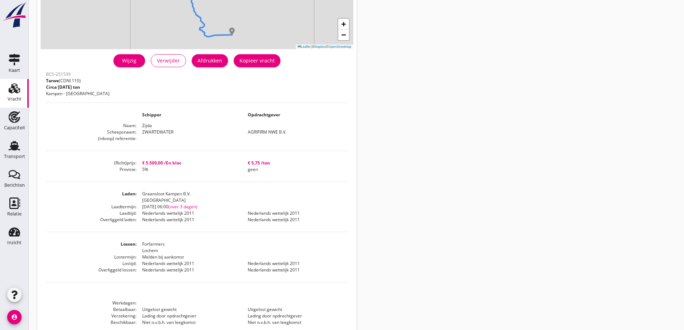
scroll to position [1, 0]
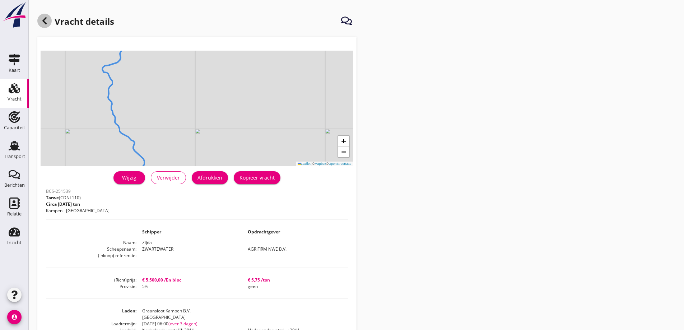
click at [47, 18] on icon at bounding box center [44, 21] width 9 height 9
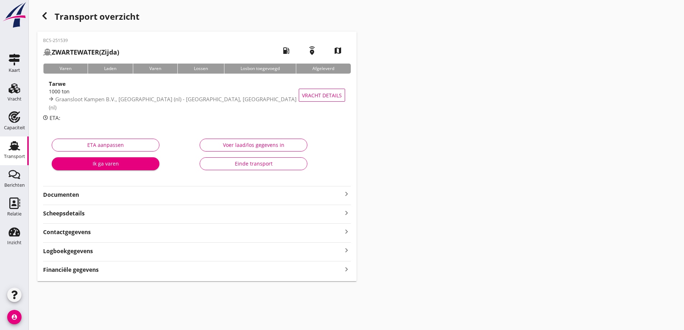
click at [103, 282] on div "Transport overzicht BCS-251539 ZWARTEWATER (Zijda) local_gas_station emergency_…" at bounding box center [357, 145] width 656 height 290
click at [101, 275] on div "BCS-251539 ZWARTEWATER (Zijda) local_gas_station emergency_share map Varen Lade…" at bounding box center [196, 157] width 319 height 250
click at [112, 274] on div "Financiële gegevens keyboard_arrow_right" at bounding box center [197, 269] width 308 height 10
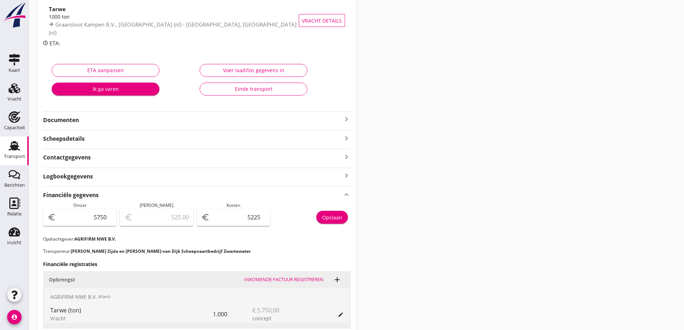
scroll to position [72, 0]
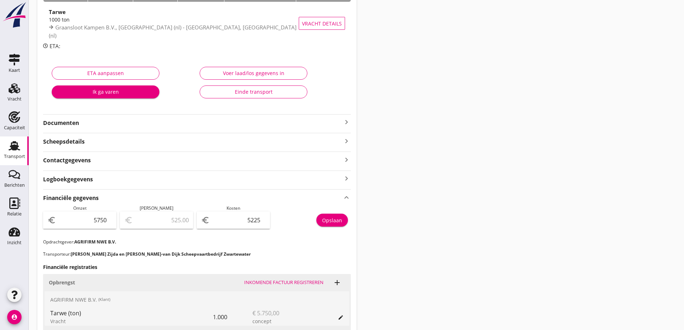
click at [14, 157] on div "Transport" at bounding box center [14, 156] width 21 height 5
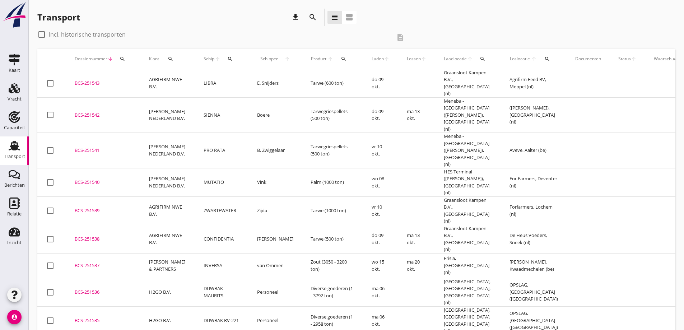
click at [82, 236] on div "BCS-251538" at bounding box center [103, 239] width 57 height 7
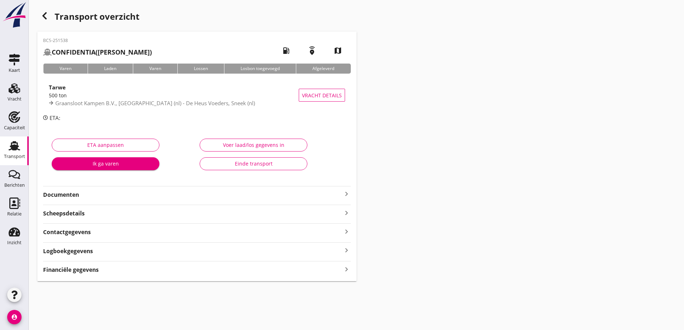
drag, startPoint x: 79, startPoint y: 261, endPoint x: 82, endPoint y: 266, distance: 5.0
click at [79, 262] on div "Financiële gegevens keyboard_arrow_right" at bounding box center [197, 267] width 308 height 13
click at [85, 274] on strong "Financiële gegevens" at bounding box center [71, 270] width 56 height 8
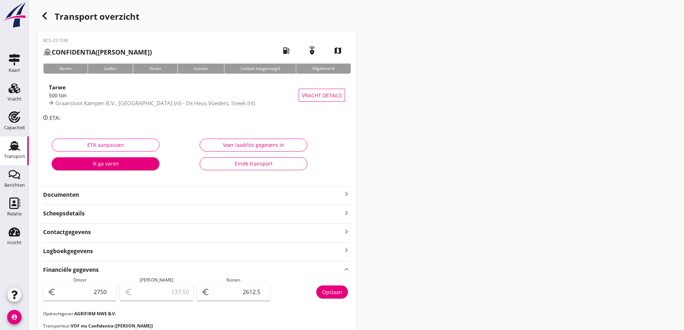
click at [7, 142] on div "Transport" at bounding box center [14, 145] width 17 height 11
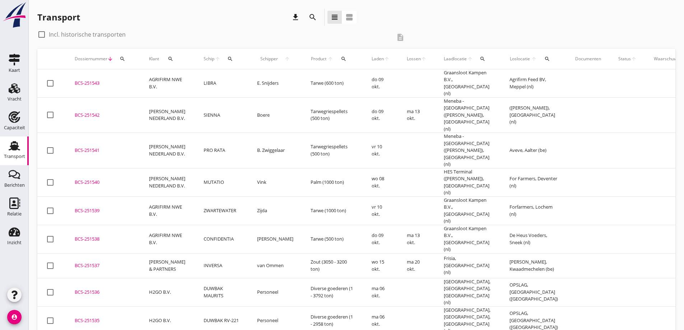
click at [161, 197] on td "AGRIFIRM NWE B.V." at bounding box center [167, 211] width 55 height 28
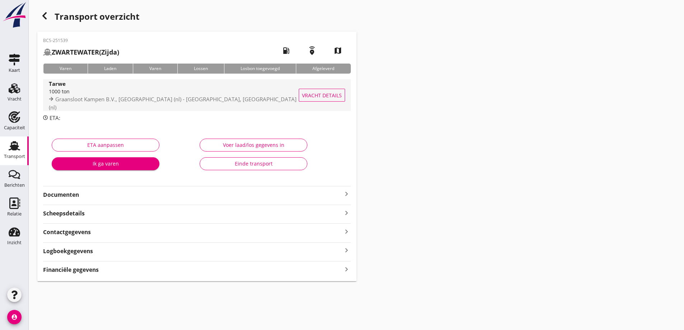
click at [326, 98] on span "Vracht details" at bounding box center [322, 96] width 40 height 8
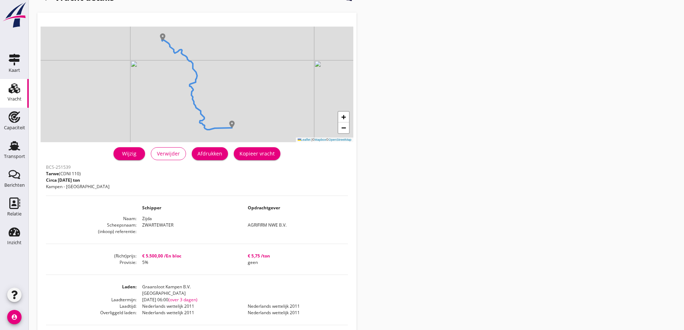
scroll to position [36, 0]
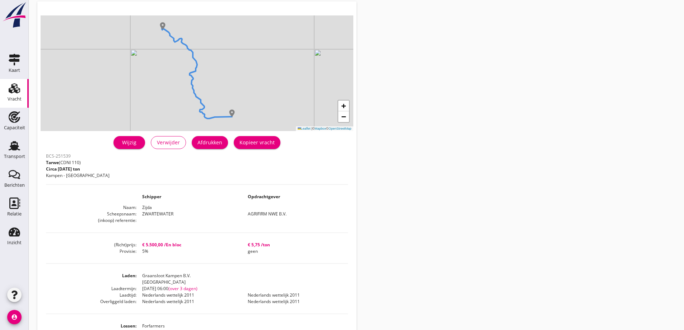
click at [173, 244] on dd "€ 5.500,00 /En bloc" at bounding box center [190, 245] width 106 height 6
click at [17, 100] on div "Vracht" at bounding box center [15, 99] width 14 height 5
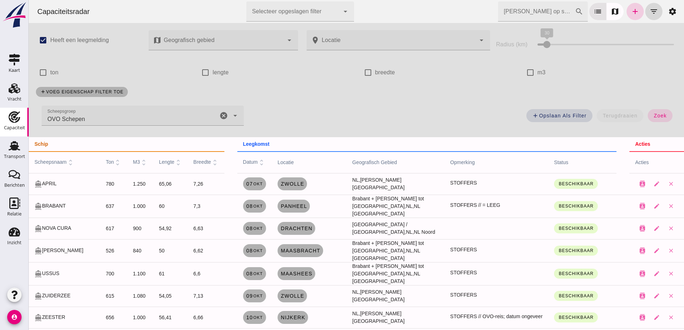
click at [633, 15] on icon "add" at bounding box center [635, 11] width 9 height 9
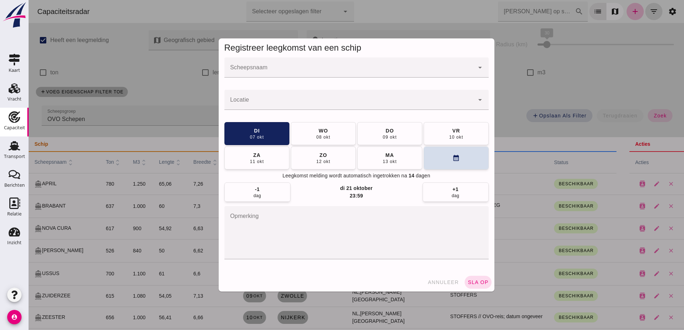
click at [239, 64] on div at bounding box center [350, 67] width 250 height 20
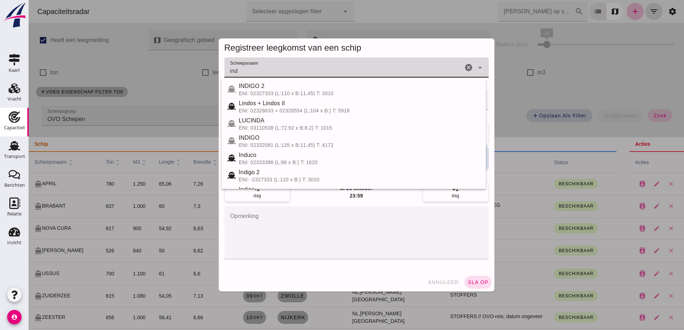
click at [244, 73] on input "ind" at bounding box center [344, 71] width 239 height 9
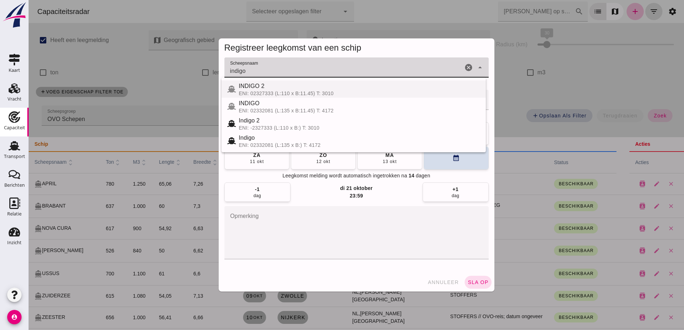
click at [277, 87] on div "INDIGO 2" at bounding box center [359, 86] width 241 height 9
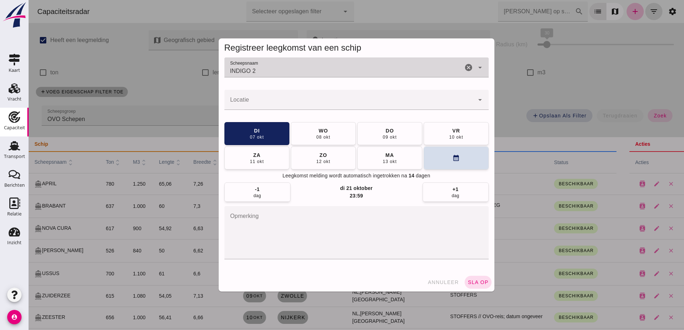
type input "INDIGO 2"
drag, startPoint x: 275, startPoint y: 96, endPoint x: 277, endPoint y: 88, distance: 7.6
click at [275, 93] on div at bounding box center [350, 100] width 250 height 20
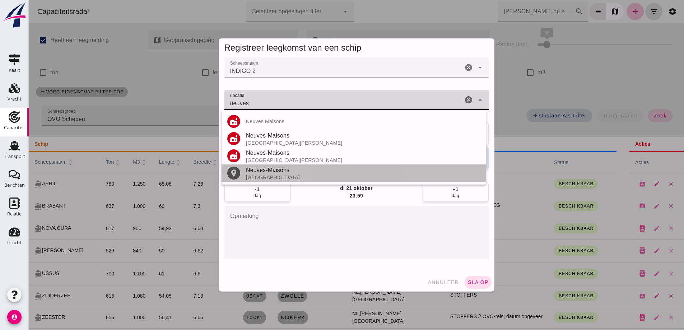
click at [256, 172] on div "Neuves-Maisons" at bounding box center [363, 170] width 234 height 9
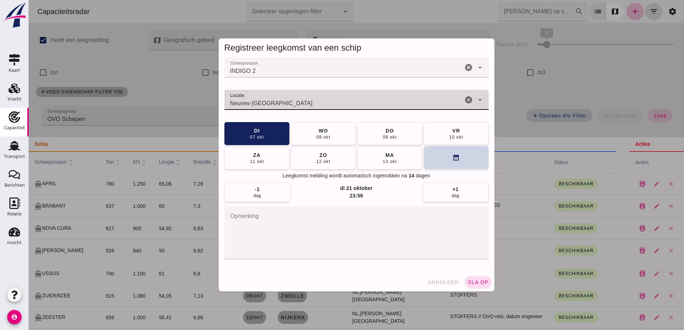
type input "Neuves-Maisons - Meurthe-et-Moselle"
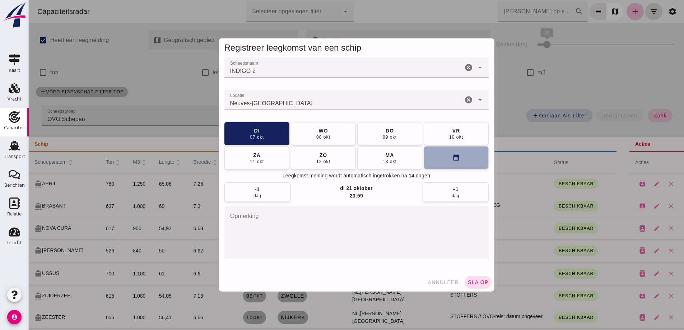
click at [464, 165] on button "calendar_month" at bounding box center [456, 157] width 65 height 23
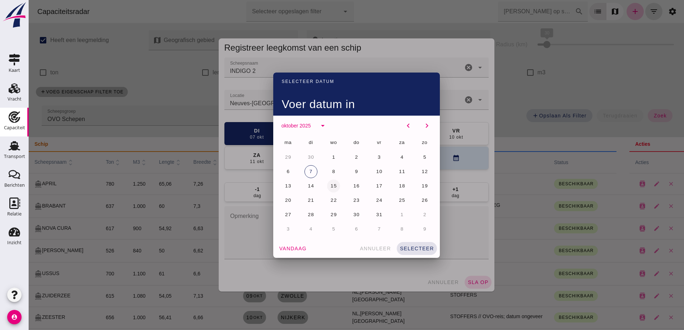
click at [329, 181] on button "15" at bounding box center [333, 186] width 13 height 13
drag, startPoint x: 422, startPoint y: 246, endPoint x: 427, endPoint y: 246, distance: 4.7
click at [422, 246] on span "selecteer" at bounding box center [417, 249] width 34 height 6
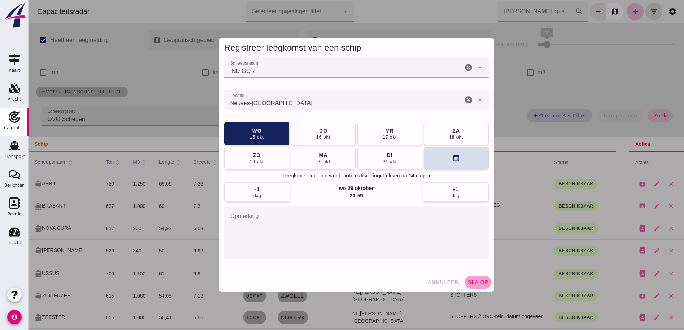
click at [475, 284] on span "sla op" at bounding box center [478, 283] width 21 height 6
click at [482, 281] on span "sla op" at bounding box center [478, 283] width 21 height 6
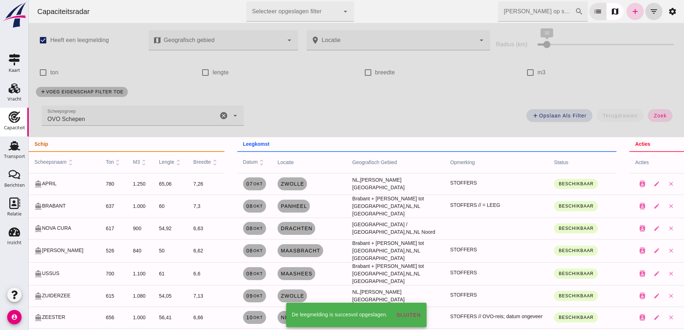
click at [631, 9] on icon "add" at bounding box center [635, 11] width 9 height 9
click at [631, 13] on icon "add" at bounding box center [635, 11] width 9 height 9
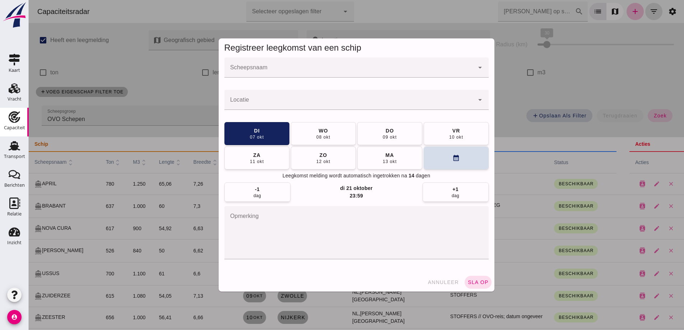
click at [628, 9] on div at bounding box center [357, 165] width 656 height 330
click at [384, 66] on div at bounding box center [357, 165] width 656 height 330
click at [241, 65] on div at bounding box center [357, 165] width 656 height 330
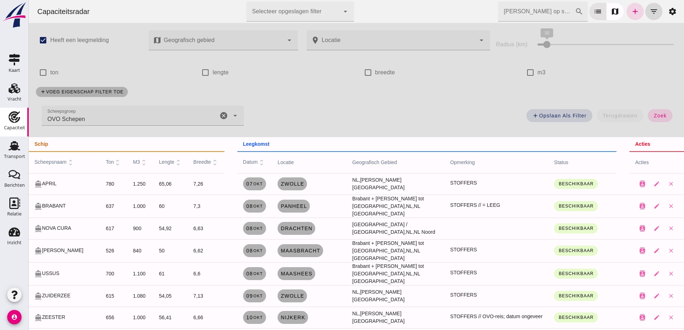
click at [242, 69] on div at bounding box center [357, 165] width 656 height 330
click at [631, 14] on icon "add" at bounding box center [635, 11] width 9 height 9
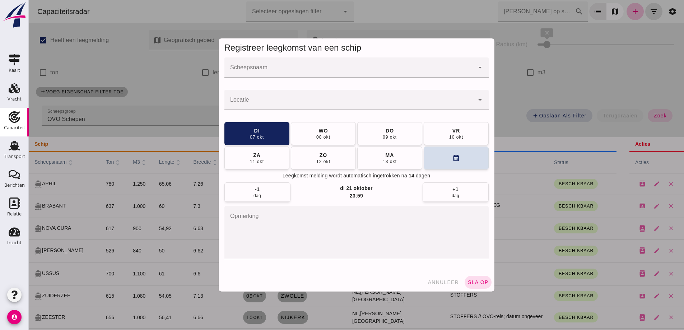
click at [375, 60] on div at bounding box center [350, 67] width 250 height 20
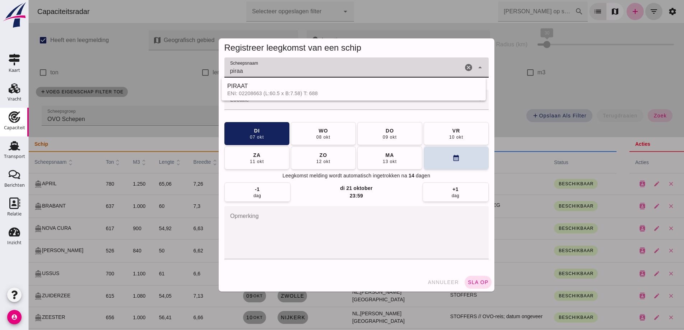
click at [246, 72] on input "piraa" at bounding box center [344, 71] width 239 height 9
click at [254, 88] on span "PIRAAT" at bounding box center [249, 86] width 21 height 6
type input "PIRAAT"
click at [289, 101] on input "Locatie" at bounding box center [350, 103] width 250 height 9
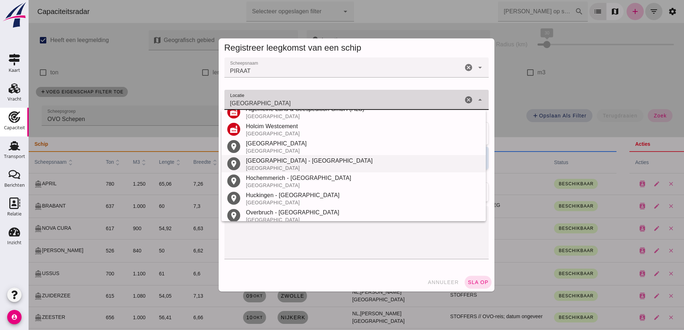
scroll to position [153, 0]
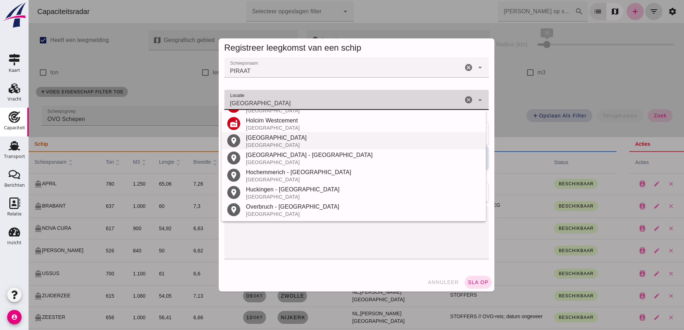
click at [251, 144] on div "[GEOGRAPHIC_DATA]" at bounding box center [363, 145] width 234 height 6
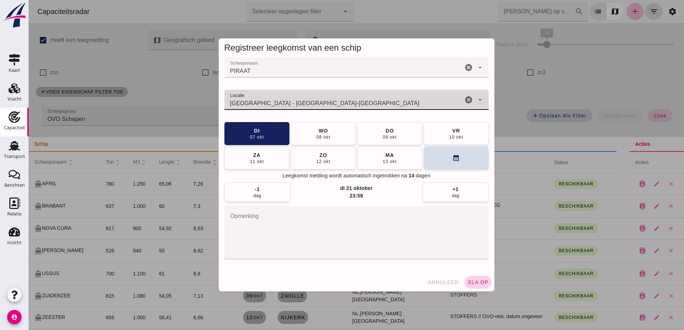
type input "Duisburg - Noordrijn-Westfalen"
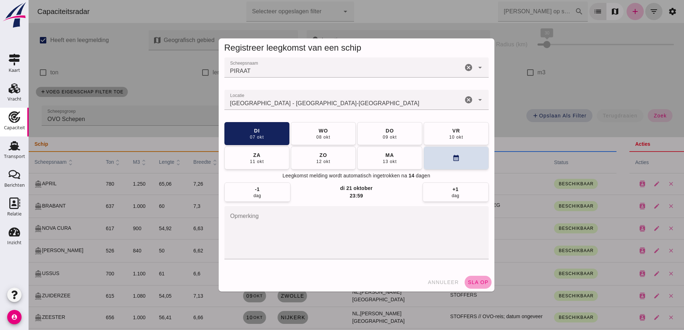
drag, startPoint x: 472, startPoint y: 280, endPoint x: 672, endPoint y: 252, distance: 201.0
click at [473, 280] on span "sla op" at bounding box center [478, 283] width 21 height 6
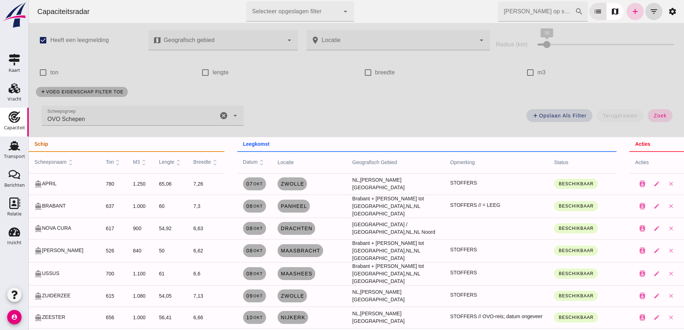
click at [631, 13] on icon "add" at bounding box center [635, 11] width 9 height 9
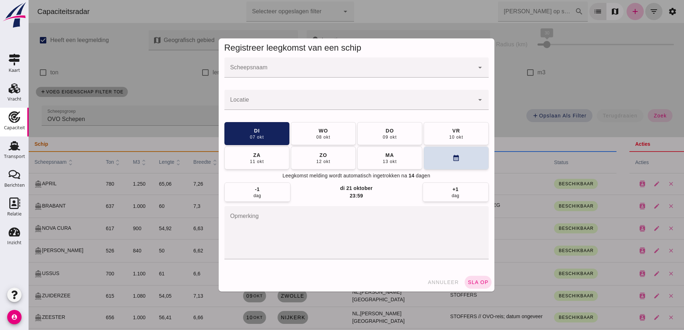
click at [317, 68] on input "Scheepsnaam" at bounding box center [350, 71] width 250 height 9
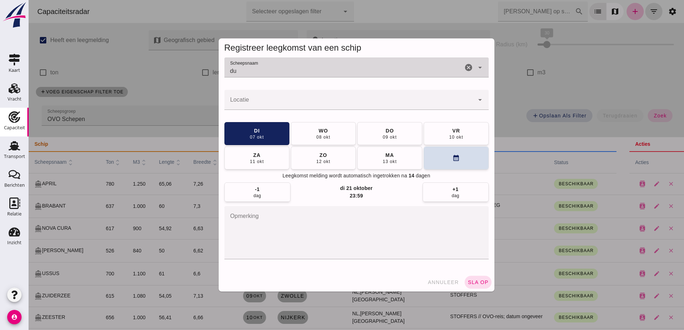
click at [299, 70] on input "du" at bounding box center [344, 71] width 239 height 9
type input "durabo"
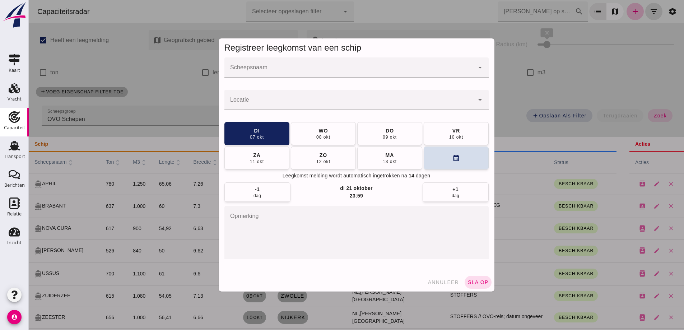
click at [274, 69] on input "Scheepsnaam" at bounding box center [350, 71] width 250 height 9
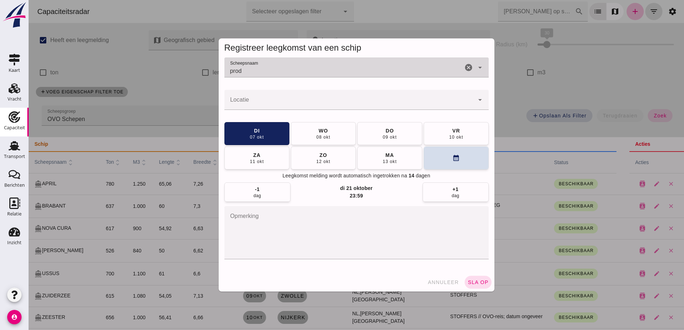
click at [280, 71] on input "prod" at bounding box center [344, 71] width 239 height 9
click at [286, 86] on div "Prodigio" at bounding box center [359, 86] width 241 height 9
type input "Prodigio"
click at [293, 100] on input "Locatie" at bounding box center [350, 103] width 250 height 9
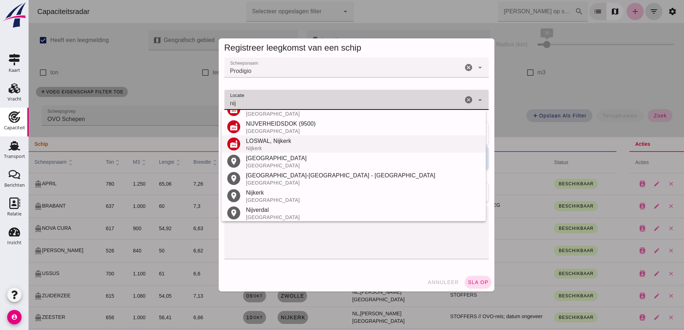
scroll to position [136, 0]
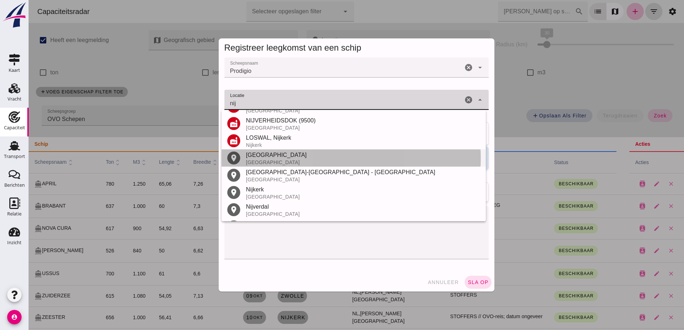
click at [263, 161] on div "[GEOGRAPHIC_DATA]" at bounding box center [363, 163] width 234 height 6
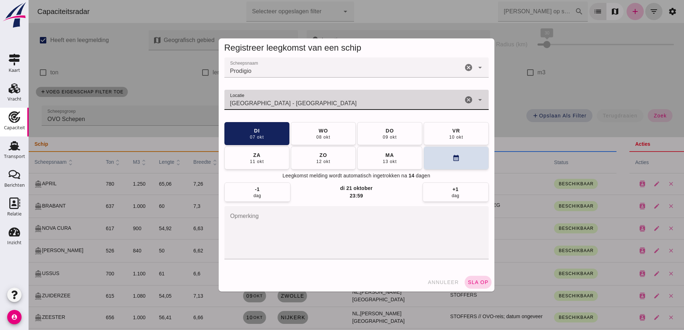
type input "Nijmegen - Gelderland"
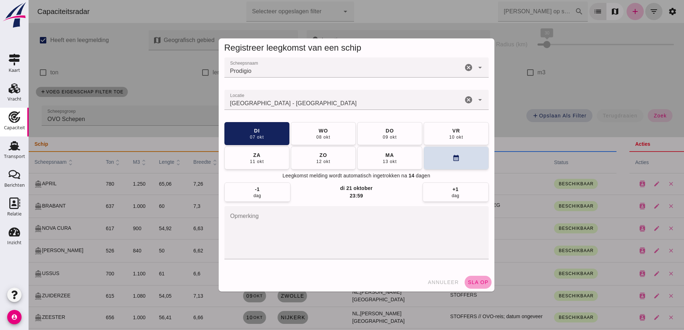
click at [481, 285] on button "sla op" at bounding box center [478, 282] width 27 height 13
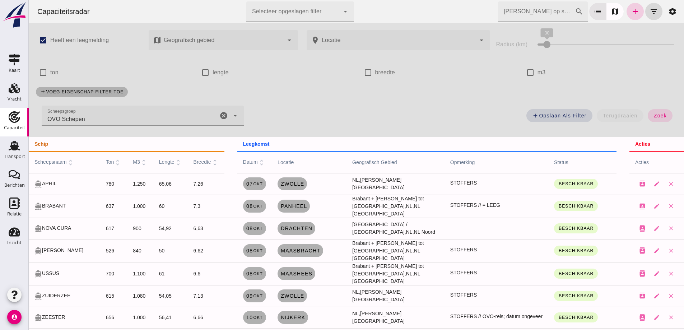
click at [631, 11] on icon "add" at bounding box center [635, 11] width 9 height 9
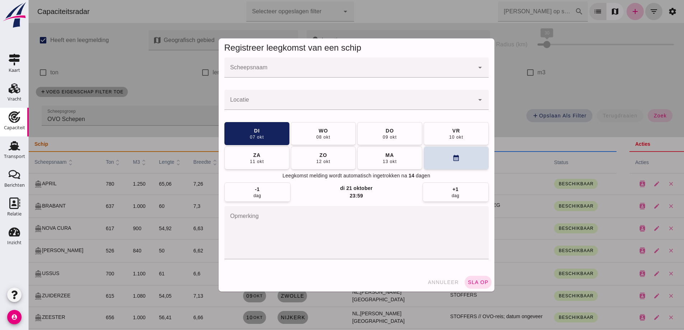
click at [282, 69] on input "Scheepsnaam" at bounding box center [350, 71] width 250 height 9
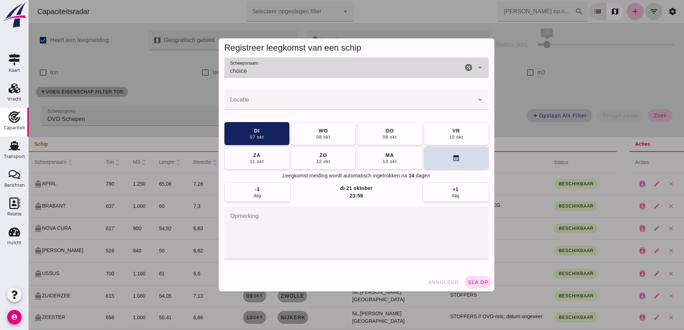
type input "choice"
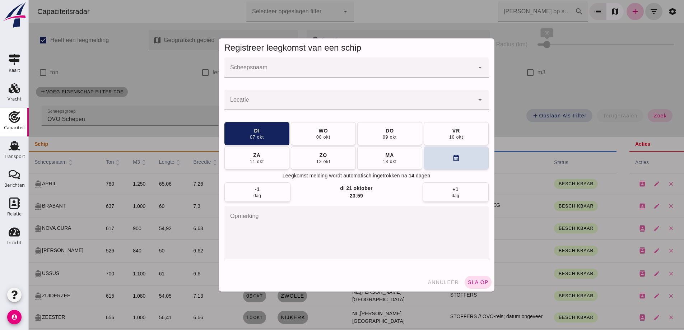
click at [273, 75] on input "Scheepsnaam" at bounding box center [350, 71] width 250 height 9
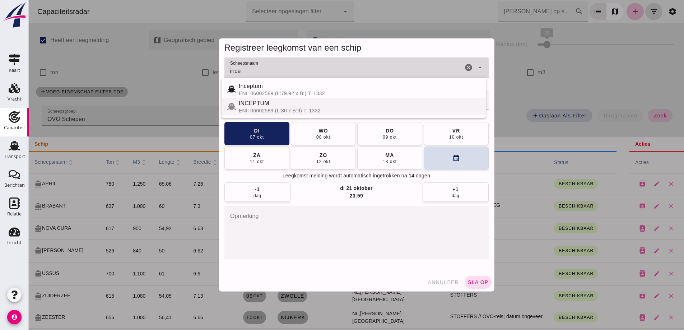
click at [268, 89] on div "Inceptum" at bounding box center [359, 86] width 241 height 9
click at [272, 103] on div "INCEPTUM" at bounding box center [359, 103] width 241 height 9
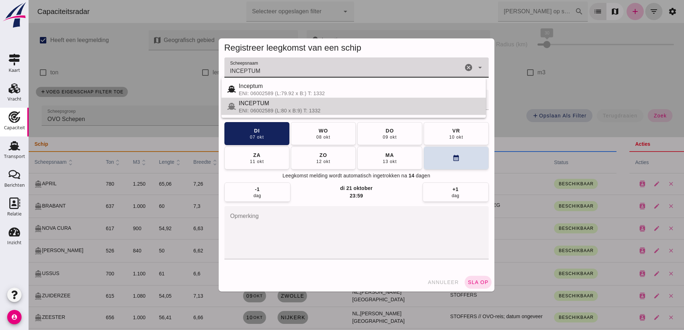
click at [272, 103] on div "INCEPTUM" at bounding box center [359, 103] width 241 height 9
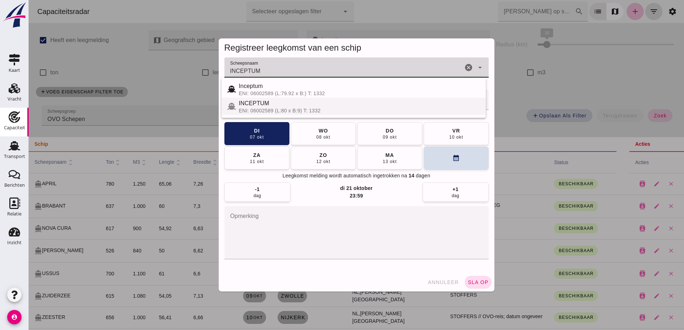
click at [274, 109] on div "ENI: 06002589 (L:80 x B:9) T: 1332" at bounding box center [359, 111] width 241 height 6
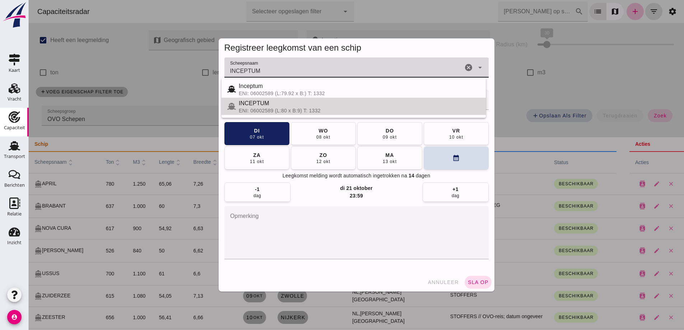
click at [259, 102] on span "INCEPTUM" at bounding box center [254, 103] width 31 height 6
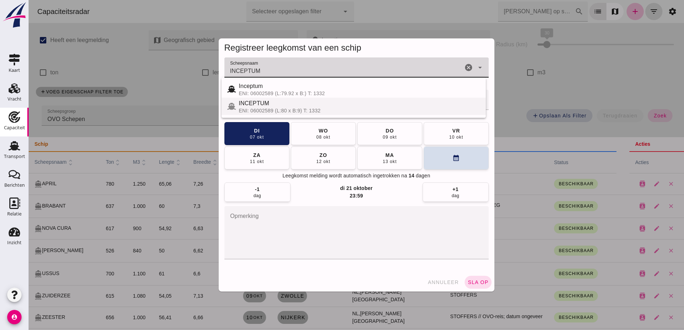
click at [277, 107] on div "INCEPTUM" at bounding box center [359, 103] width 241 height 9
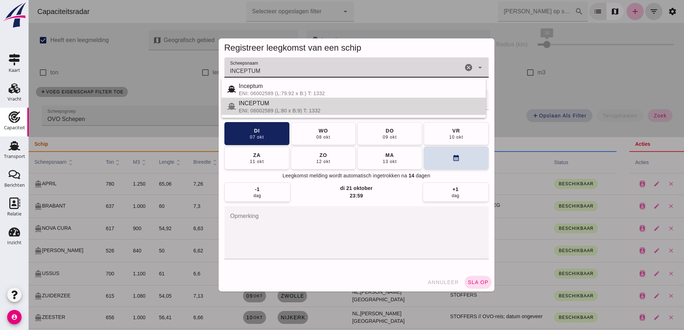
click at [278, 107] on div "INCEPTUM" at bounding box center [359, 103] width 241 height 9
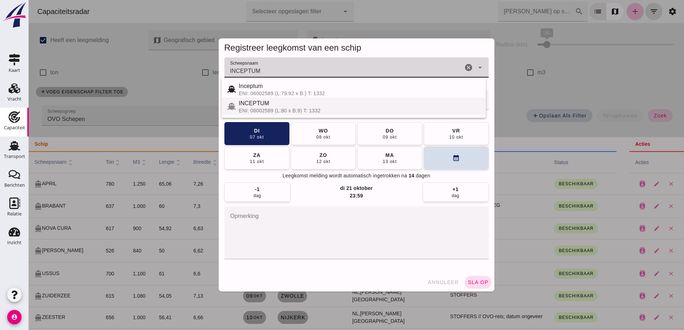
click at [244, 101] on span "INCEPTUM" at bounding box center [254, 103] width 31 height 6
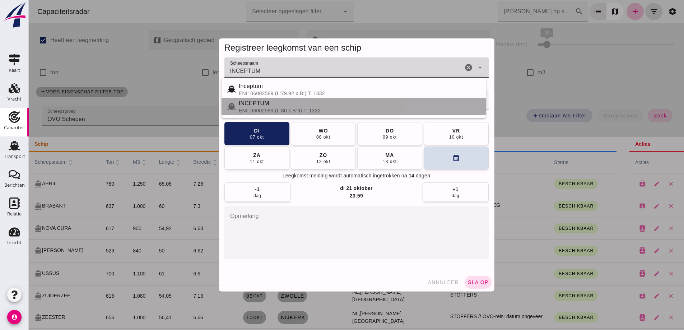
click at [320, 112] on div "ENI: 06002589 (L:80 x B:9) T: 1332" at bounding box center [359, 111] width 241 height 6
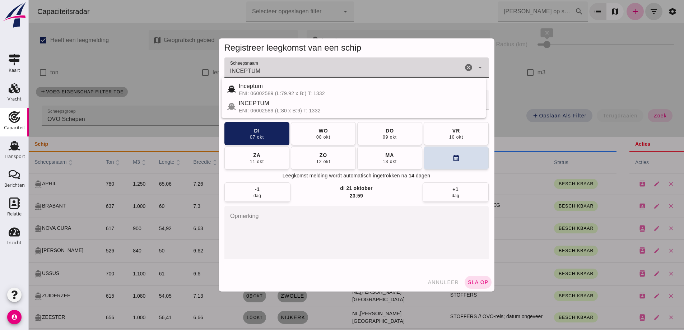
type input "INCEPTUM"
click at [375, 269] on div "Scheepsnaam Scheepsnaam INCEPTUM INCEPTUM cancel arrow_drop_down Locatie Locati…" at bounding box center [357, 165] width 276 height 216
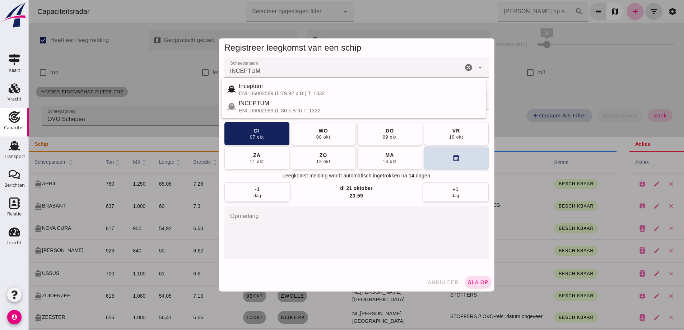
click at [475, 71] on div "arrow_drop_down" at bounding box center [480, 67] width 10 height 20
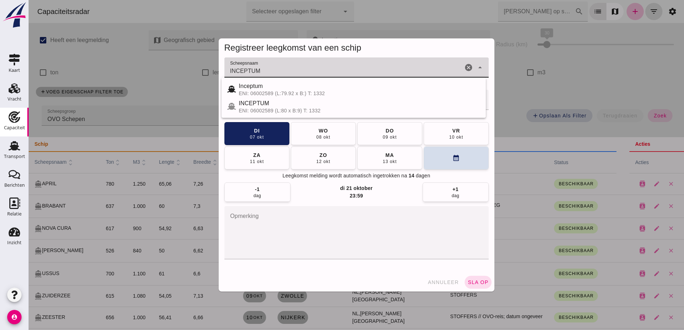
click at [466, 68] on icon "cancel" at bounding box center [469, 67] width 9 height 9
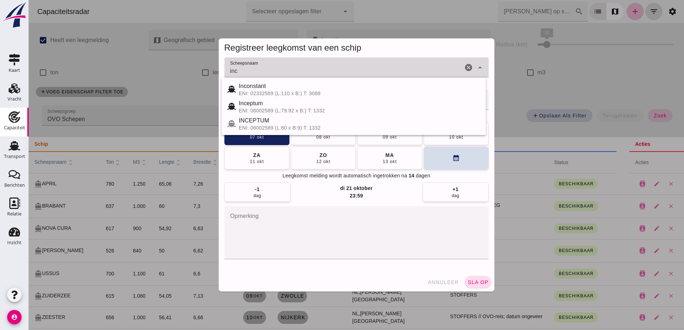
click at [264, 125] on div "INCEPTUM ENI: 06002589 (L:80 x B:9) T: 1332" at bounding box center [359, 123] width 241 height 14
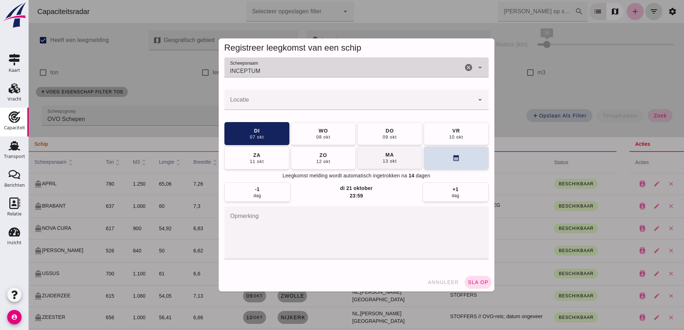
type input "INCEPTUM"
click at [459, 136] on div "10 okt" at bounding box center [456, 137] width 14 height 6
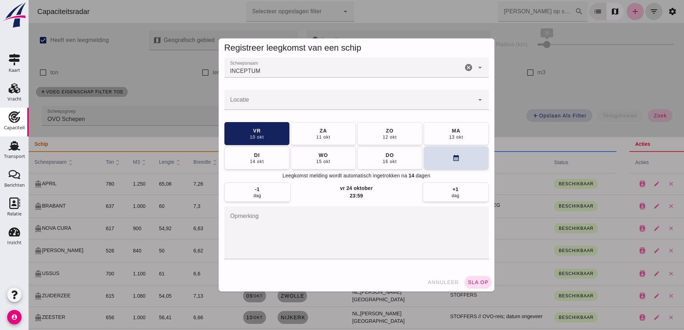
click at [315, 105] on input "Locatie" at bounding box center [350, 103] width 250 height 9
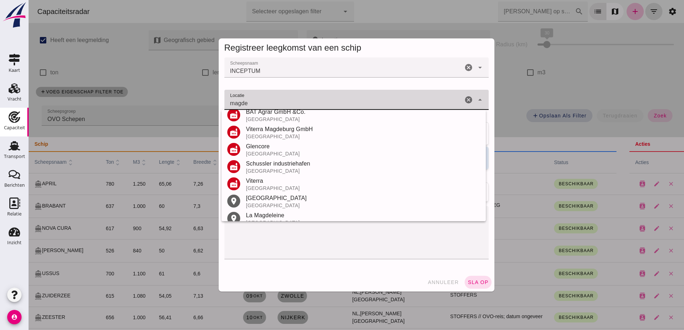
scroll to position [108, 0]
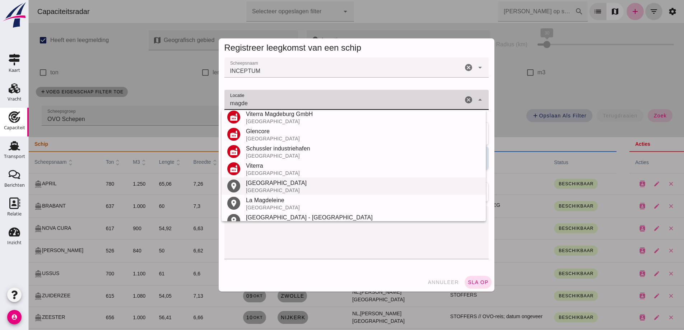
click at [283, 186] on div "Magdeburg" at bounding box center [363, 183] width 234 height 9
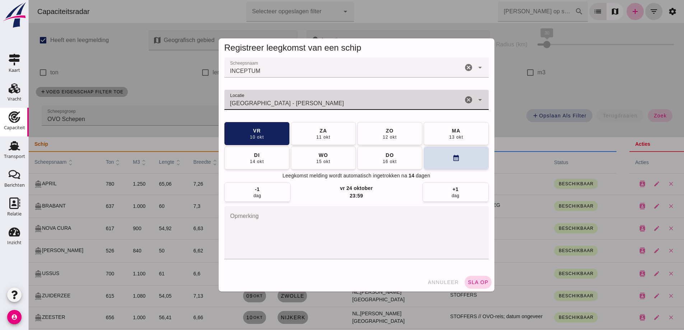
type input "Magdeburg - Saksen-Anhalt"
click at [481, 285] on span "sla op" at bounding box center [478, 283] width 21 height 6
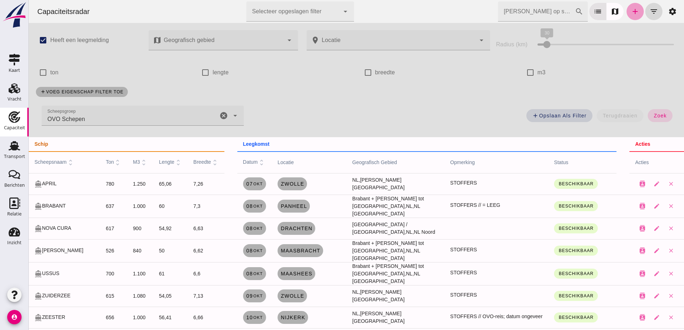
click at [631, 14] on icon "add" at bounding box center [635, 11] width 9 height 9
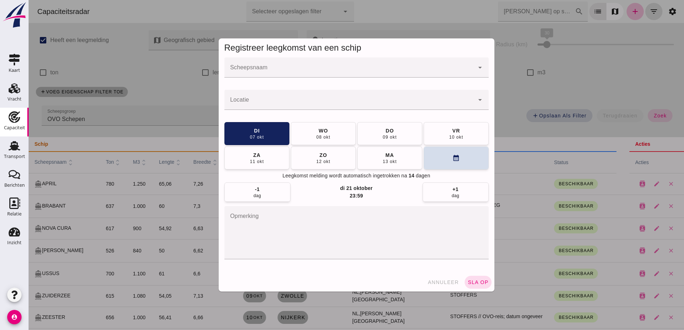
click at [330, 63] on div at bounding box center [350, 67] width 250 height 20
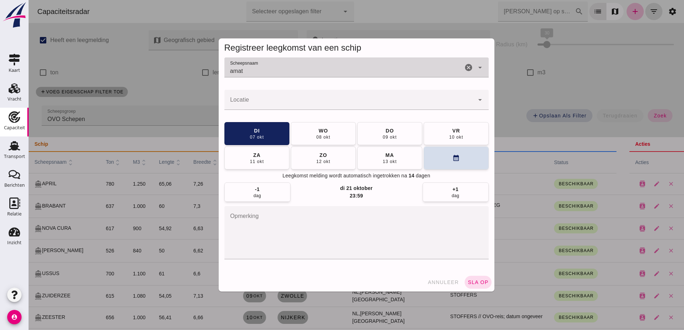
click at [245, 69] on input "amat" at bounding box center [344, 71] width 239 height 9
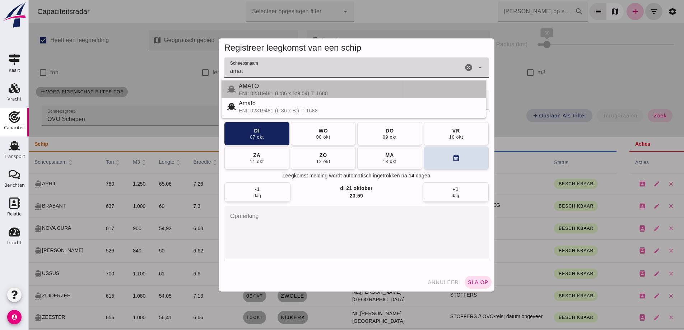
click at [245, 88] on span "AMATO" at bounding box center [249, 86] width 20 height 6
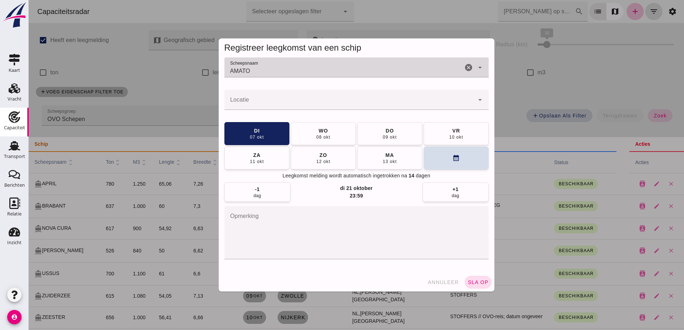
type input "AMATO"
click at [250, 99] on input "Locatie" at bounding box center [350, 103] width 250 height 9
click at [260, 94] on div "hen" at bounding box center [350, 100] width 250 height 20
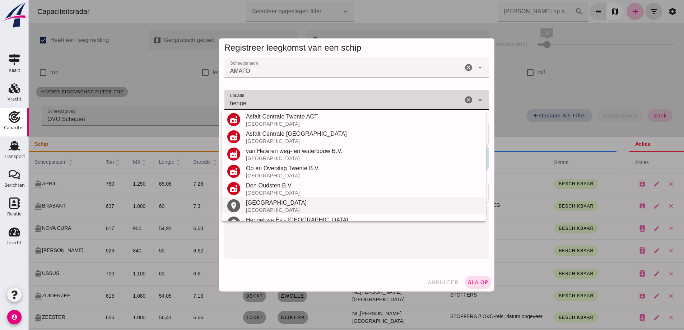
scroll to position [136, 0]
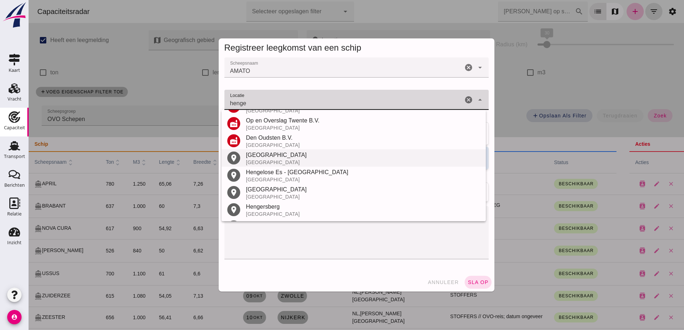
click at [272, 159] on div "Hengelo" at bounding box center [363, 155] width 234 height 9
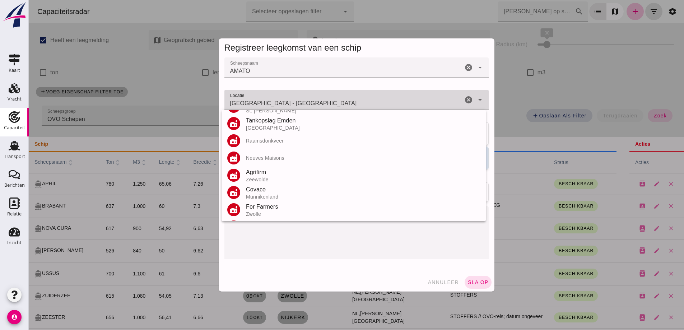
scroll to position [0, 0]
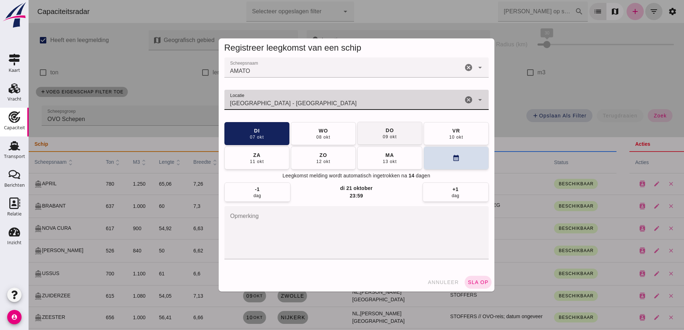
type input "Hengelo - Overijssel"
click at [391, 139] on div "09 okt" at bounding box center [390, 137] width 14 height 6
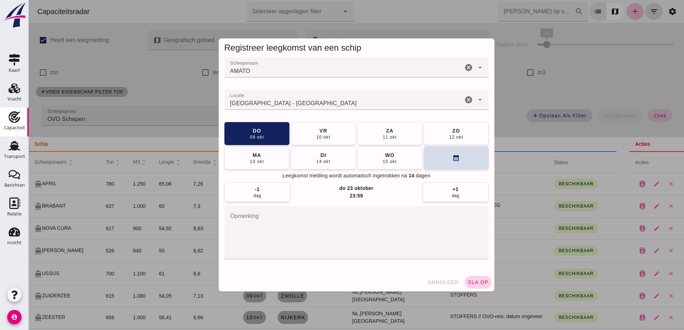
click at [475, 280] on span "sla op" at bounding box center [478, 283] width 21 height 6
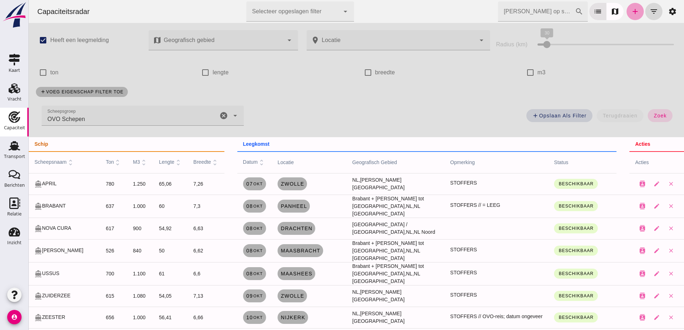
click at [633, 9] on icon "add" at bounding box center [635, 11] width 9 height 9
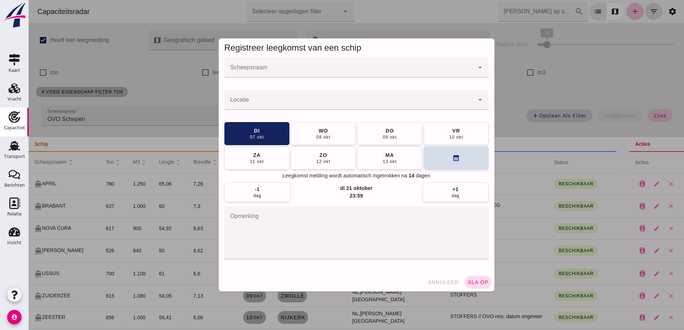
click at [317, 71] on input "Scheepsnaam" at bounding box center [350, 71] width 250 height 9
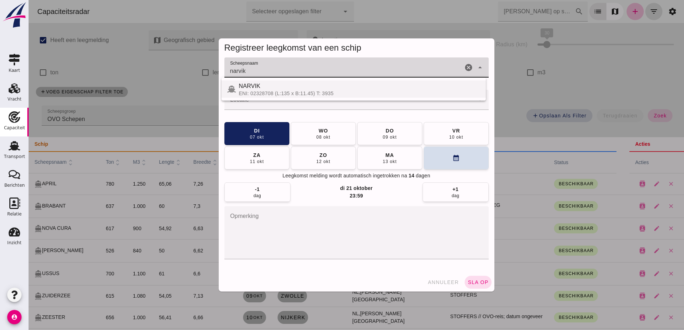
click at [280, 94] on div "ENI: 02328708 (L:135 x B:11.45) T: 3935" at bounding box center [359, 94] width 241 height 6
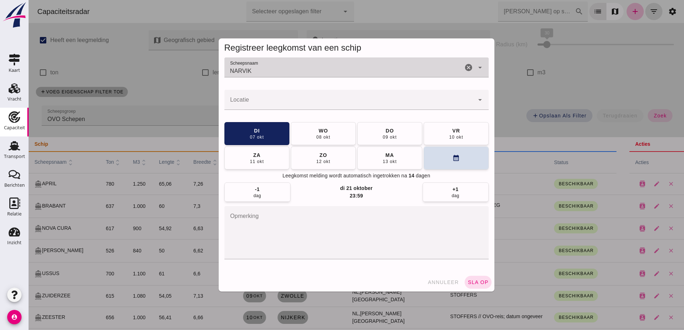
type input "NARVIK"
click at [280, 99] on div at bounding box center [350, 100] width 250 height 20
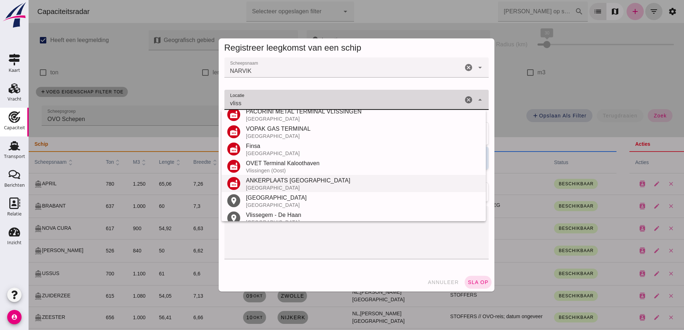
scroll to position [101, 0]
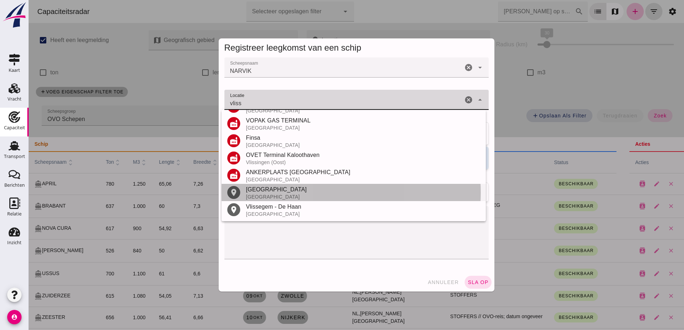
click at [264, 191] on div "Vlissingen" at bounding box center [363, 189] width 234 height 9
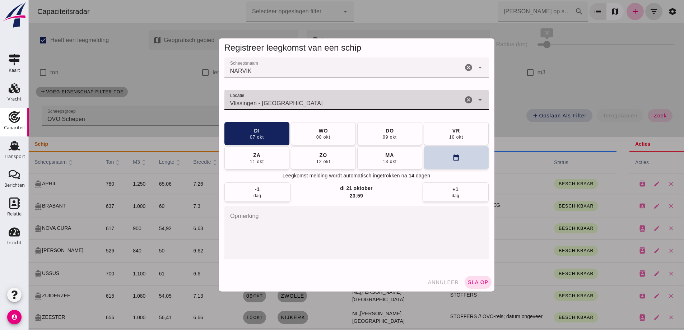
type input "Vlissingen - Zeeland"
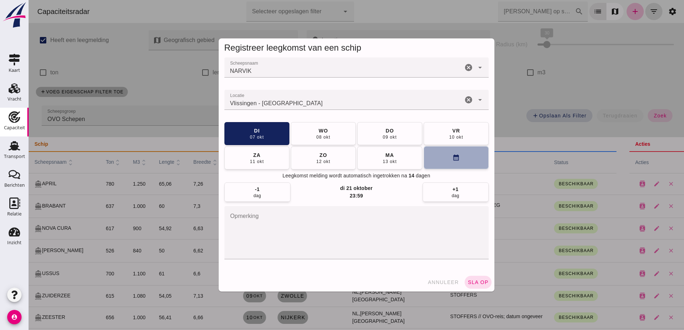
click at [427, 154] on button "calendar_month" at bounding box center [456, 157] width 65 height 23
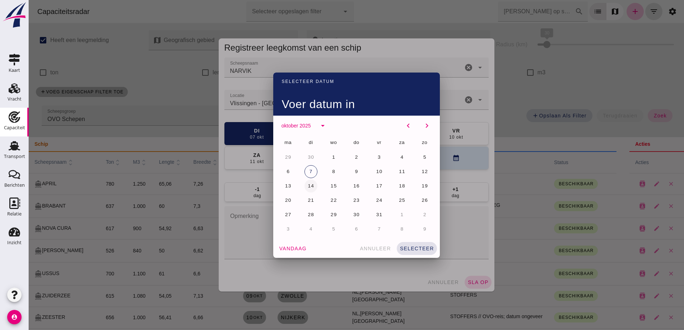
click at [308, 184] on span "14" at bounding box center [311, 185] width 7 height 5
click at [397, 249] on button "selecteer" at bounding box center [417, 248] width 40 height 13
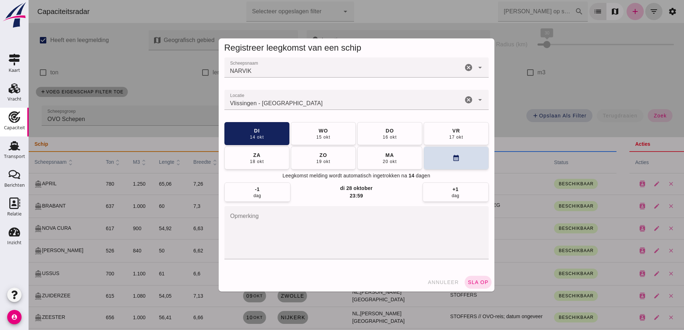
click at [472, 283] on span "sla op" at bounding box center [478, 283] width 21 height 6
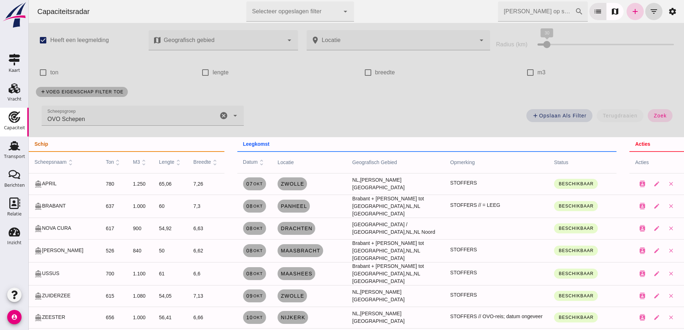
click at [631, 9] on icon "add" at bounding box center [635, 11] width 9 height 9
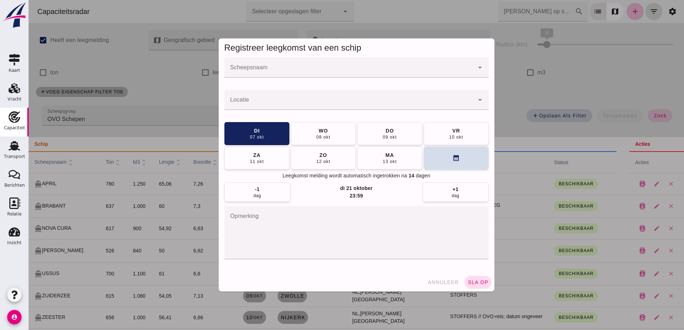
click at [305, 63] on div at bounding box center [350, 67] width 250 height 20
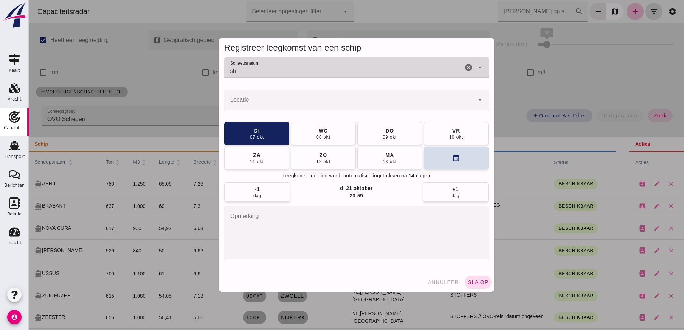
type input "s"
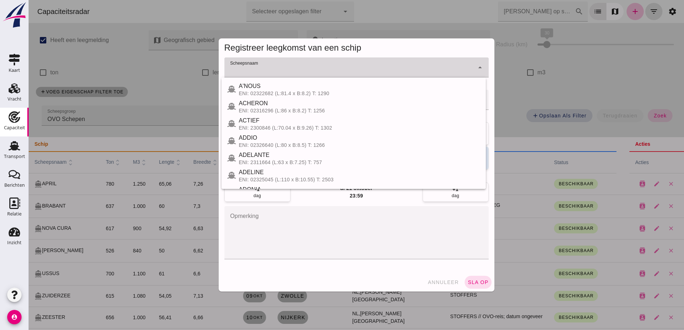
type input "c"
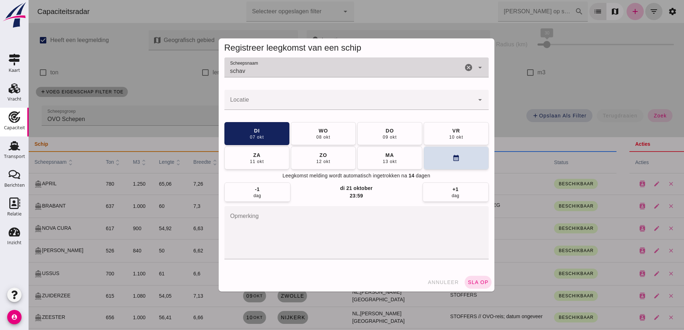
click at [285, 67] on input "schav" at bounding box center [344, 71] width 239 height 9
click at [282, 70] on input "schav" at bounding box center [344, 71] width 239 height 9
click at [280, 71] on input "schav" at bounding box center [344, 71] width 239 height 9
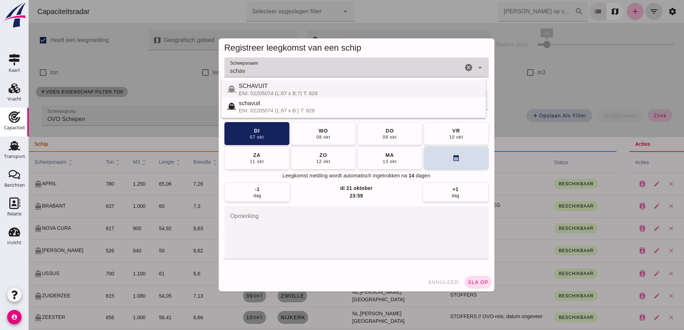
click at [249, 84] on span "SCHAVUIT" at bounding box center [253, 86] width 29 height 6
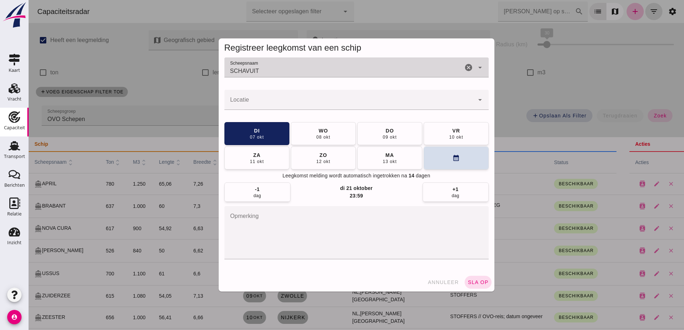
type input "SCHAVUIT"
click at [276, 99] on input "Locatie" at bounding box center [350, 103] width 250 height 9
type input "lobit"
click at [278, 89] on div "Scheepsnaam Scheepsnaam SCHAVUIT SCHAVUIT cancel arrow_drop_down Locatie Locati…" at bounding box center [357, 165] width 276 height 216
click at [251, 87] on div "Scheepsnaam Scheepsnaam SCHAVUIT SCHAVUIT cancel arrow_drop_down Locatie Locati…" at bounding box center [357, 165] width 276 height 216
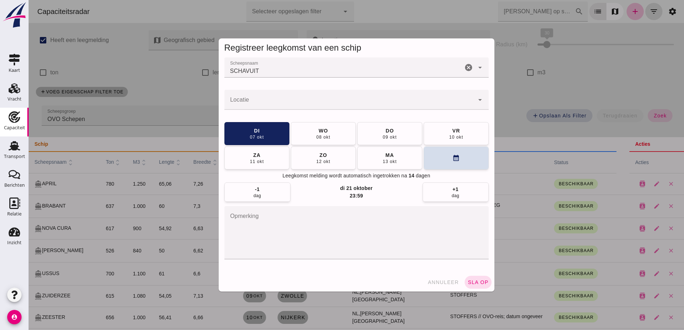
click at [250, 97] on div at bounding box center [350, 100] width 250 height 20
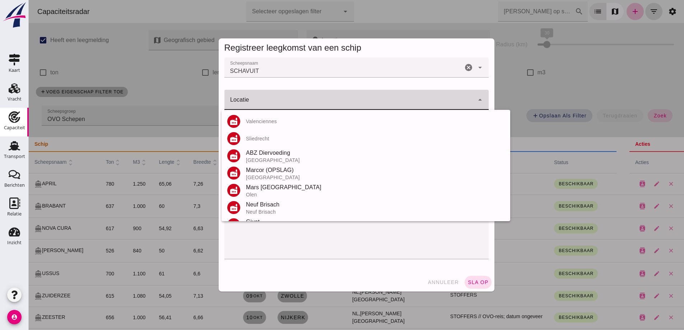
click at [263, 100] on input "Locatie" at bounding box center [350, 103] width 250 height 9
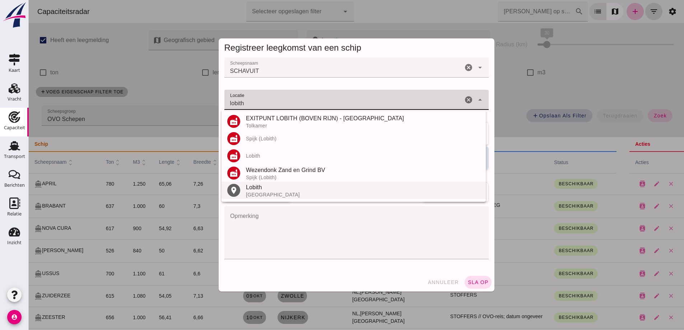
click at [269, 189] on div "Lobith" at bounding box center [363, 187] width 234 height 9
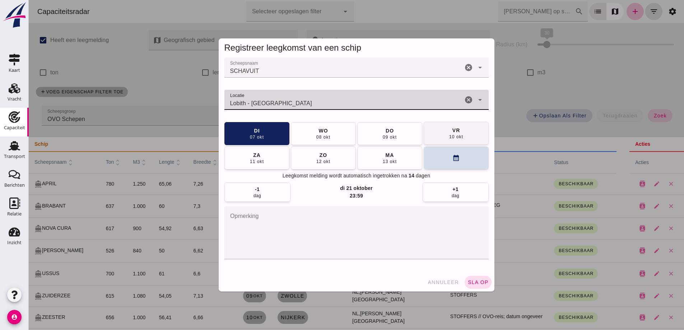
type input "Lobith - Gelderland"
click at [459, 137] on div "10 okt" at bounding box center [456, 137] width 14 height 6
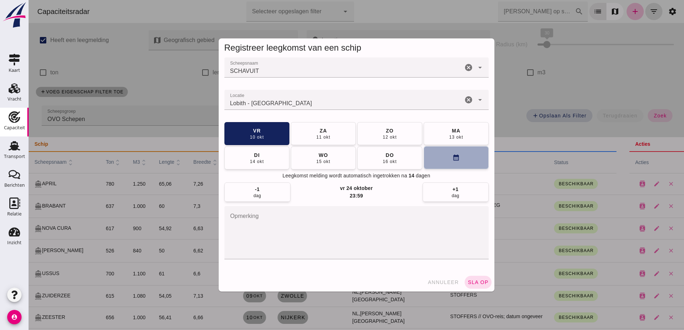
click at [449, 161] on button "calendar_month" at bounding box center [456, 157] width 65 height 23
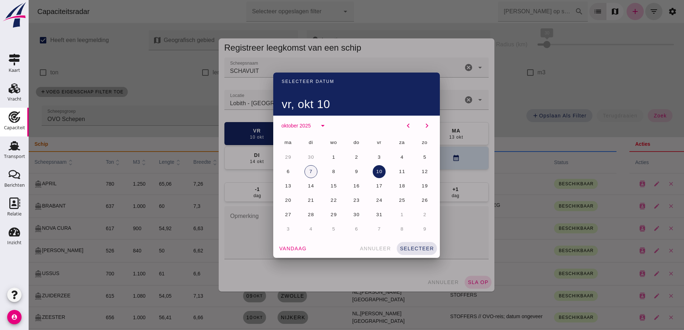
click at [306, 170] on button "7" at bounding box center [311, 171] width 13 height 13
click at [420, 244] on button "selecteer" at bounding box center [417, 248] width 40 height 13
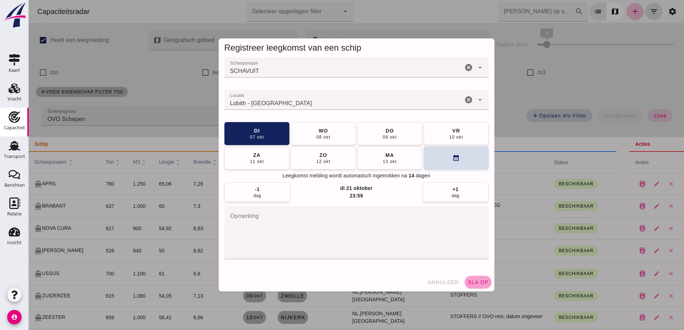
click at [473, 283] on span "sla op" at bounding box center [478, 283] width 21 height 6
click at [479, 285] on span "sla op" at bounding box center [478, 283] width 21 height 6
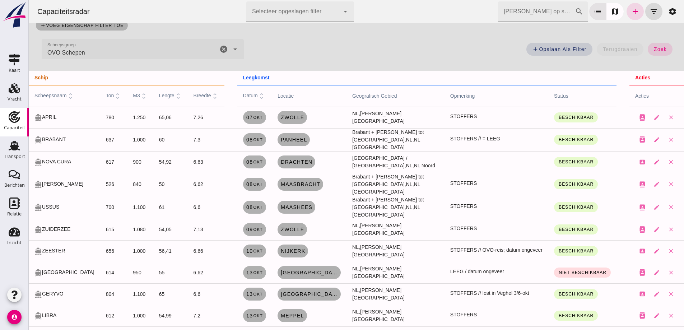
scroll to position [72, 0]
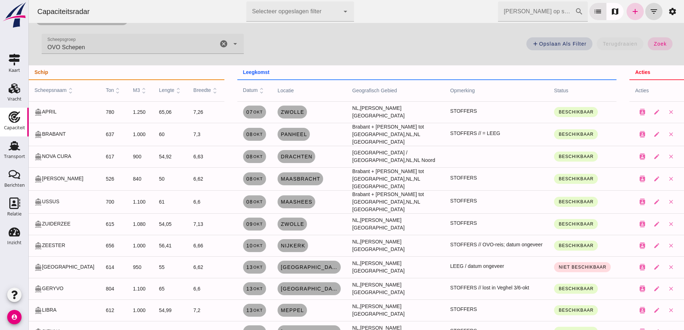
click at [631, 9] on icon "add" at bounding box center [635, 11] width 9 height 9
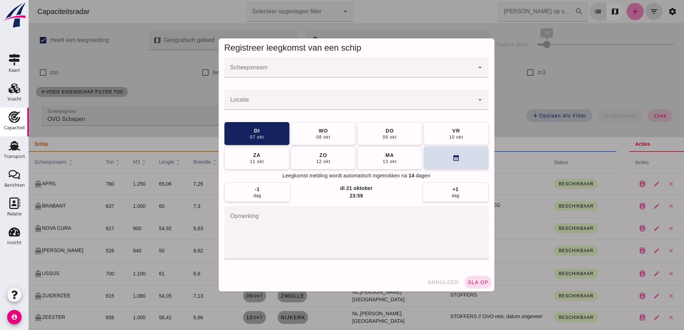
scroll to position [0, 0]
click at [626, 11] on div at bounding box center [357, 165] width 656 height 330
click at [357, 72] on div at bounding box center [357, 165] width 656 height 330
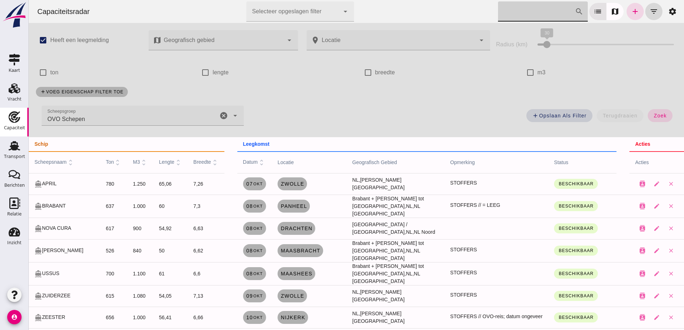
click at [541, 11] on input "Zoek op scheepsnaam" at bounding box center [536, 11] width 77 height 20
click at [631, 9] on icon "add" at bounding box center [635, 11] width 9 height 9
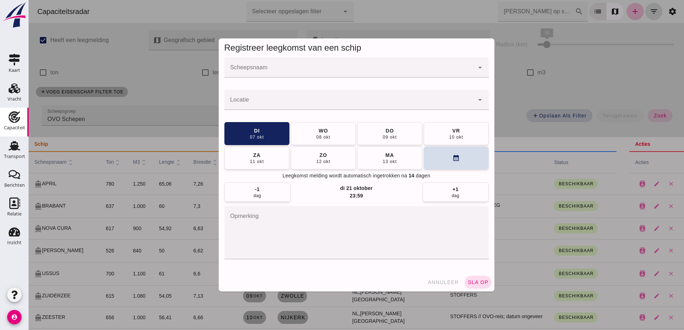
click at [326, 75] on input "Scheepsnaam" at bounding box center [350, 71] width 250 height 9
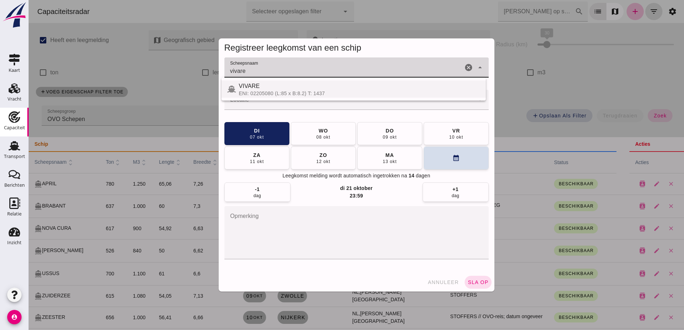
click at [291, 85] on div "VIVARE" at bounding box center [359, 86] width 241 height 9
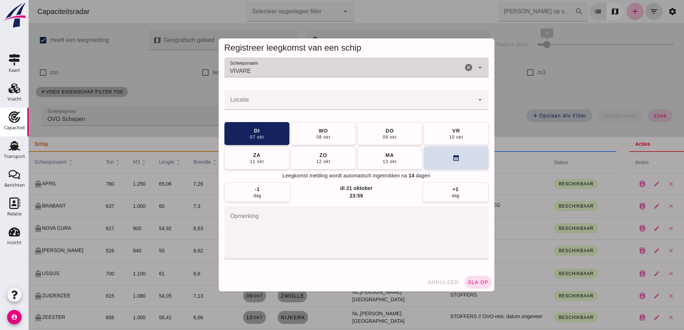
type input "VIVARE"
click at [290, 100] on input "Locatie" at bounding box center [350, 103] width 250 height 9
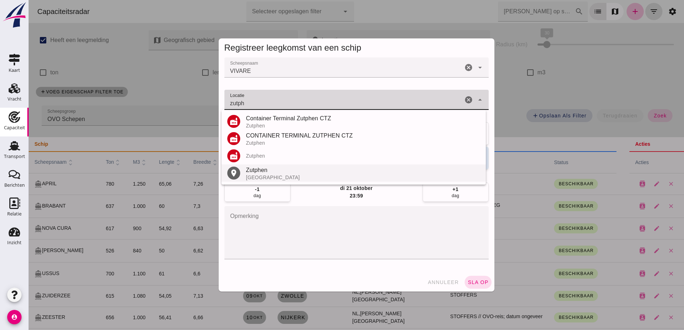
click at [255, 174] on div "Zutphen" at bounding box center [363, 170] width 234 height 9
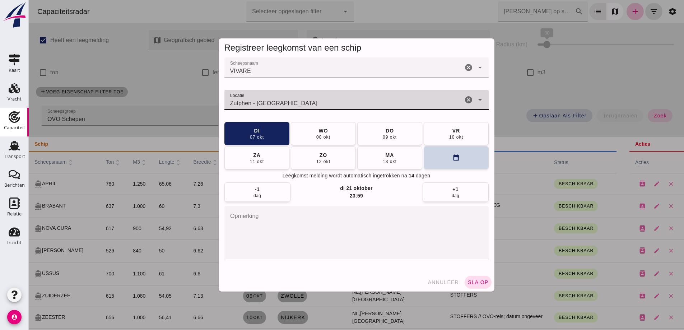
type input "Zutphen - Gelderland"
click at [458, 155] on button "calendar_month" at bounding box center [456, 157] width 65 height 23
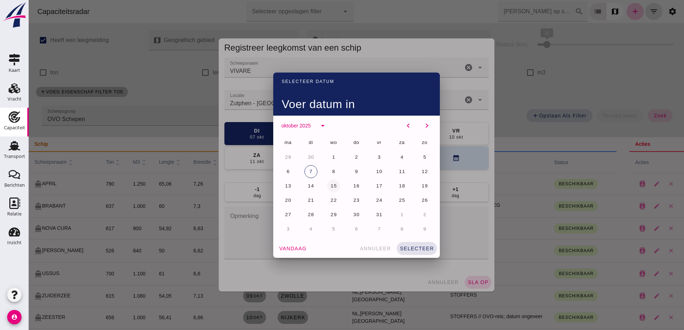
click at [331, 188] on span "15" at bounding box center [334, 185] width 7 height 5
click at [424, 248] on span "selecteer" at bounding box center [417, 249] width 34 height 6
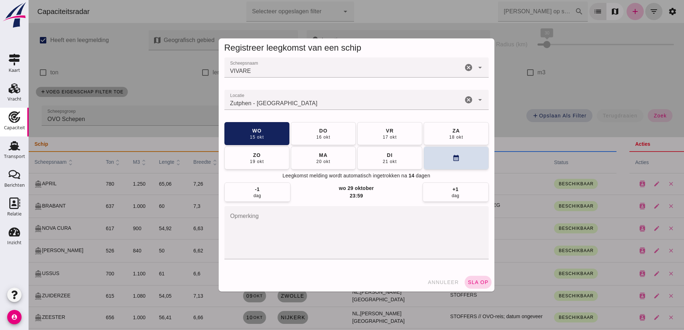
click at [474, 280] on span "sla op" at bounding box center [478, 283] width 21 height 6
